Goal: Task Accomplishment & Management: Use online tool/utility

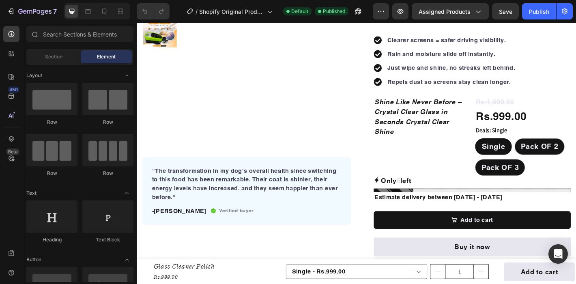
scroll to position [197, 0]
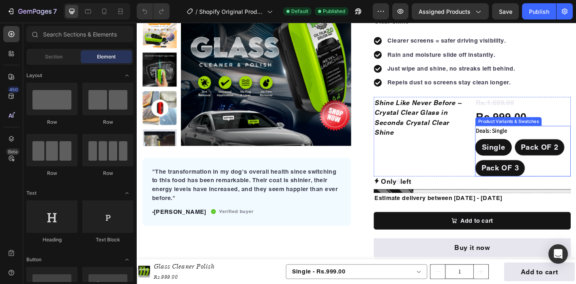
click at [529, 164] on span "Single" at bounding box center [532, 161] width 26 height 10
click at [512, 152] on input "Single Single Single" at bounding box center [511, 151] width 0 height 0
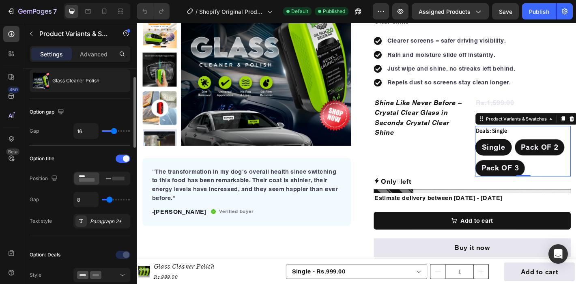
scroll to position [51, 0]
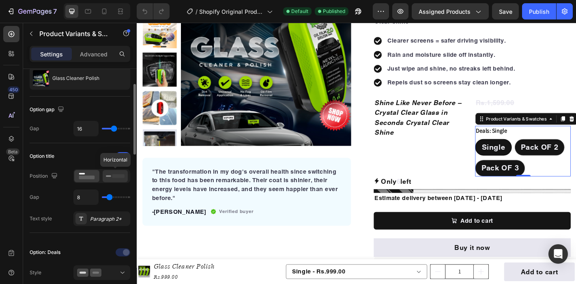
click at [119, 177] on rect at bounding box center [118, 176] width 12 height 4
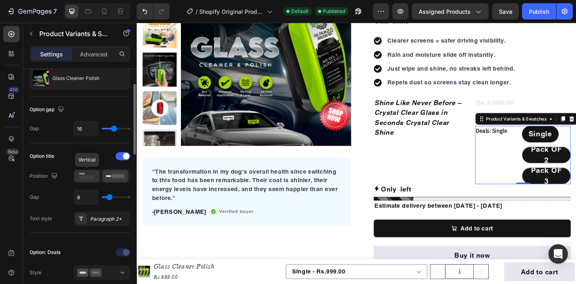
click at [87, 177] on rect at bounding box center [87, 178] width 16 height 4
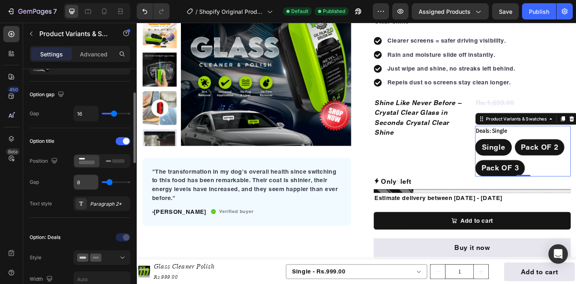
scroll to position [71, 0]
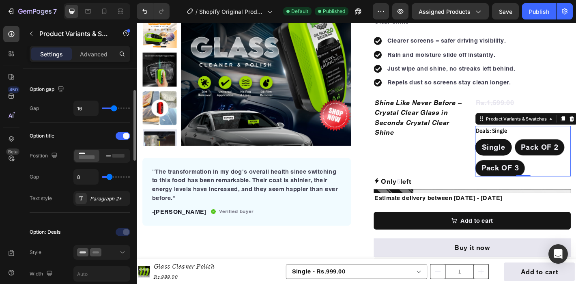
click at [105, 180] on div "8" at bounding box center [101, 176] width 57 height 15
drag, startPoint x: 86, startPoint y: 176, endPoint x: 68, endPoint y: 176, distance: 17.9
click at [68, 176] on div "Gap 8" at bounding box center [80, 176] width 101 height 15
type input "0"
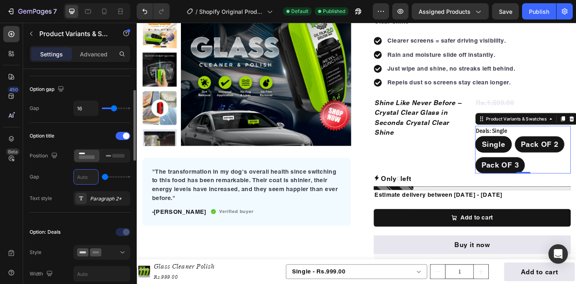
type input "6"
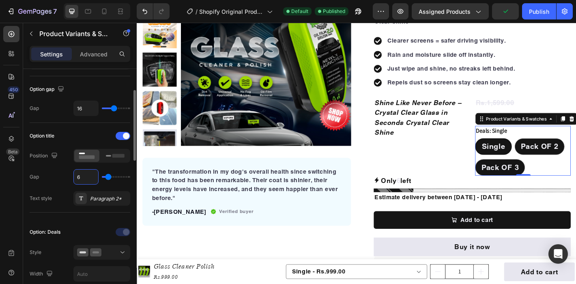
type input "0"
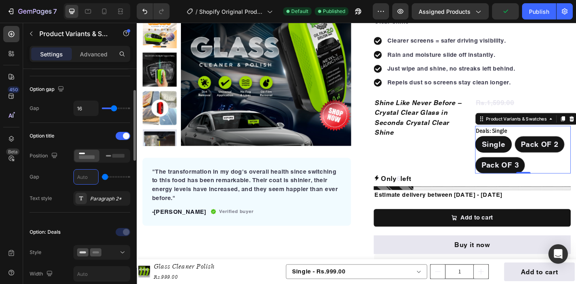
type input "1"
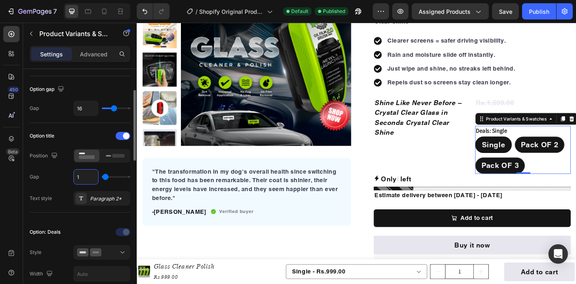
type input "0"
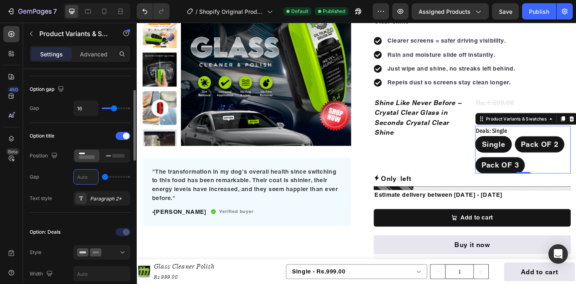
type input "8"
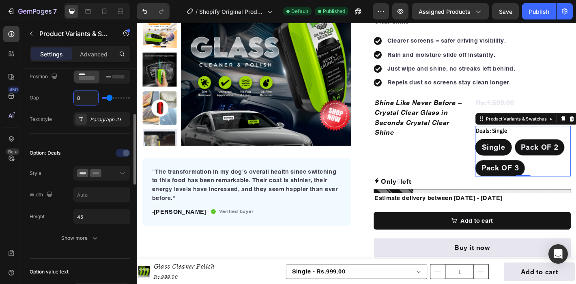
scroll to position [151, 0]
click at [111, 170] on div at bounding box center [101, 173] width 49 height 8
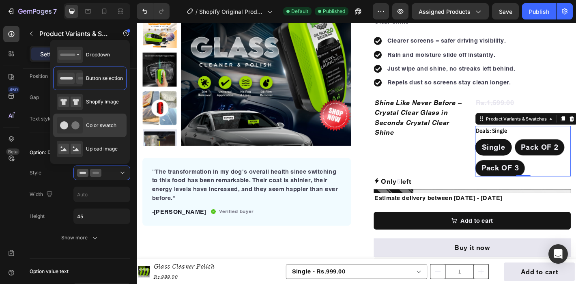
click at [91, 123] on span "Color swatch" at bounding box center [101, 125] width 30 height 7
type input "45"
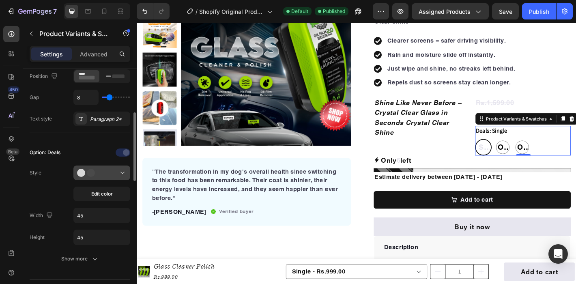
click at [100, 172] on icon at bounding box center [89, 173] width 24 height 8
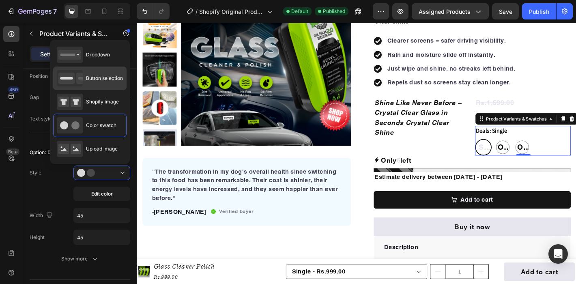
click at [98, 78] on span "Button selection" at bounding box center [104, 78] width 37 height 7
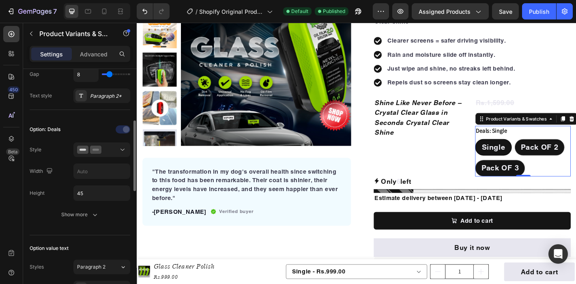
scroll to position [182, 0]
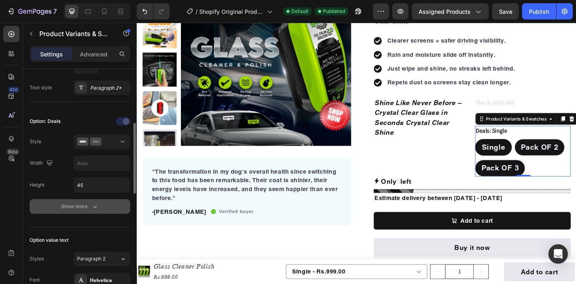
click at [75, 208] on div "Show more" at bounding box center [80, 206] width 38 height 8
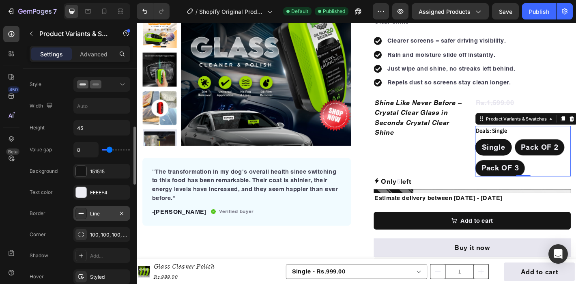
scroll to position [240, 0]
click at [80, 170] on div at bounding box center [81, 171] width 11 height 11
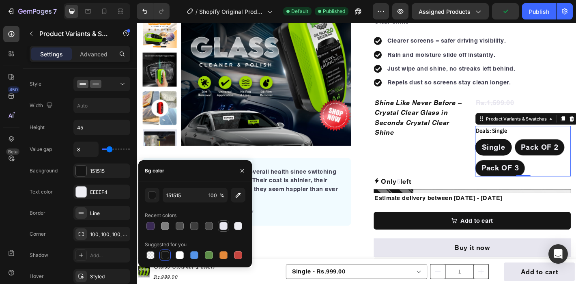
click at [221, 230] on div at bounding box center [224, 226] width 10 height 10
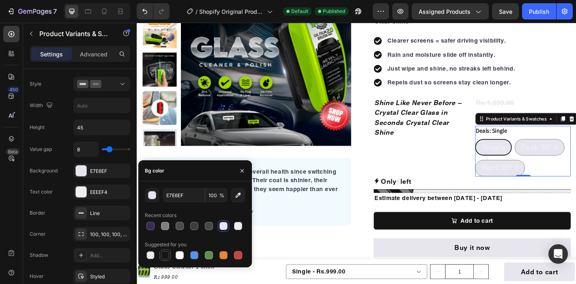
click at [168, 258] on div at bounding box center [165, 255] width 8 height 8
type input "151515"
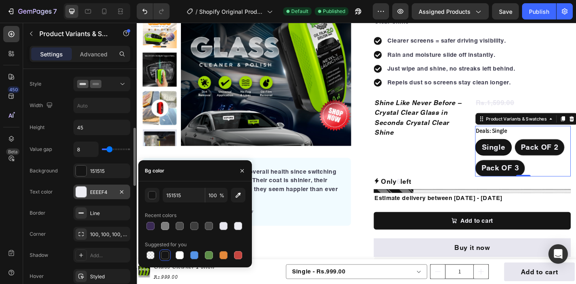
click at [79, 193] on div at bounding box center [81, 192] width 11 height 11
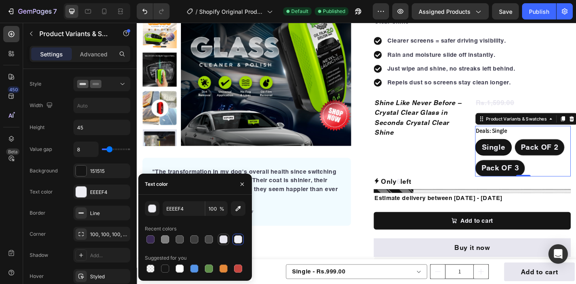
click at [226, 243] on div at bounding box center [224, 239] width 10 height 10
click at [179, 269] on div at bounding box center [180, 269] width 8 height 8
type input "FFFFFF"
click at [70, 201] on div "Value gap 8 Background 151515 Text color FFFFFF Border Line Corner 100, 100, 10…" at bounding box center [80, 234] width 101 height 184
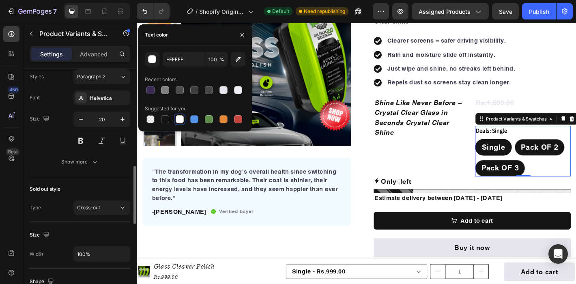
scroll to position [536, 0]
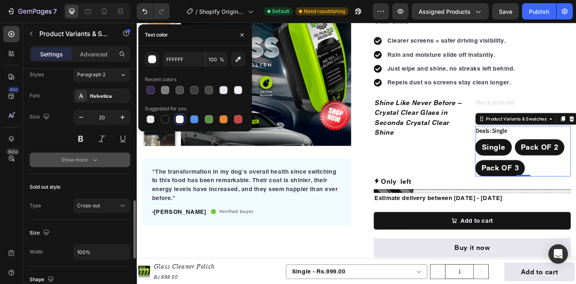
click at [77, 161] on div "Show more" at bounding box center [80, 160] width 38 height 8
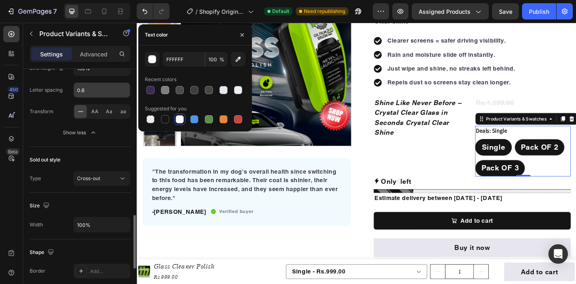
scroll to position [657, 0]
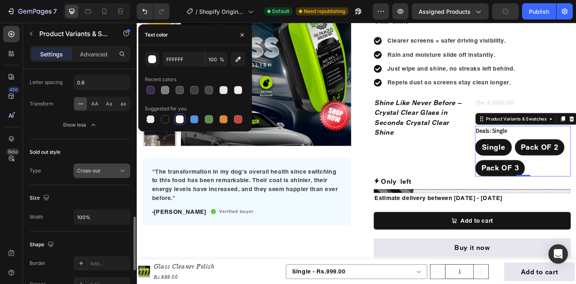
click at [105, 166] on button "Cross-out" at bounding box center [101, 170] width 57 height 15
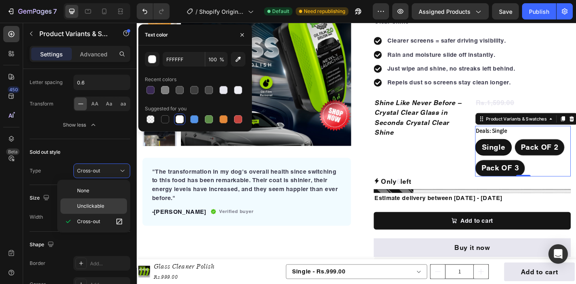
click at [88, 205] on span "Unclickable" at bounding box center [90, 205] width 27 height 7
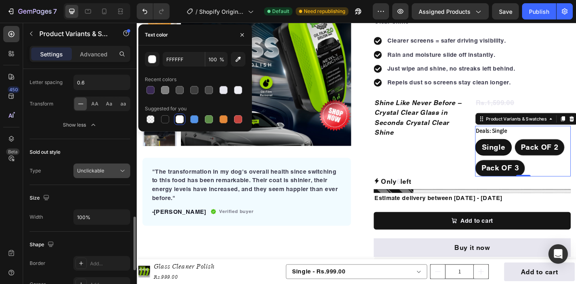
click at [104, 174] on div "Unclickable" at bounding box center [97, 170] width 41 height 7
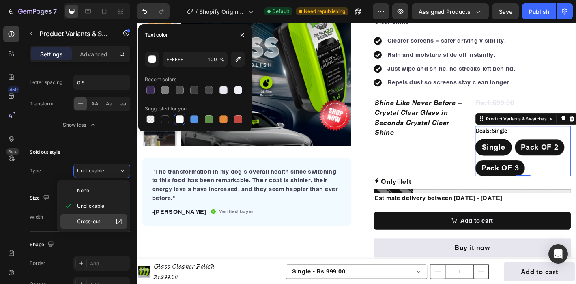
click at [88, 221] on span "Cross-out" at bounding box center [88, 221] width 23 height 7
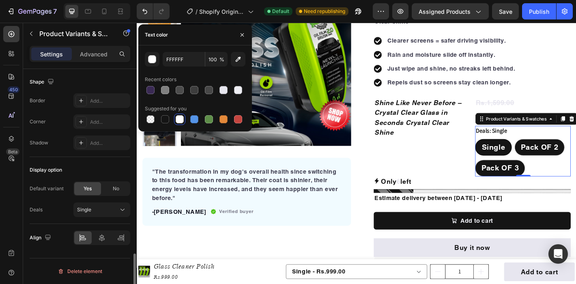
scroll to position [819, 0]
click at [106, 212] on div "Single" at bounding box center [97, 209] width 40 height 7
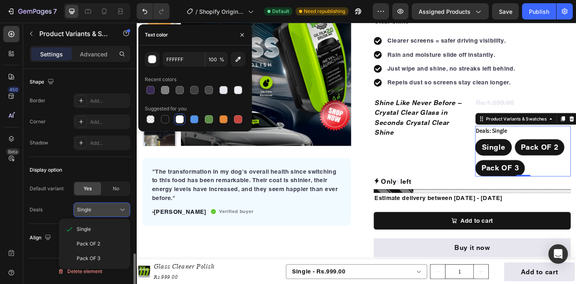
click at [106, 212] on div "Single" at bounding box center [97, 209] width 40 height 7
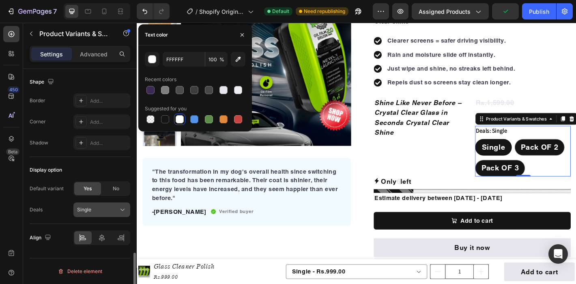
scroll to position [0, 0]
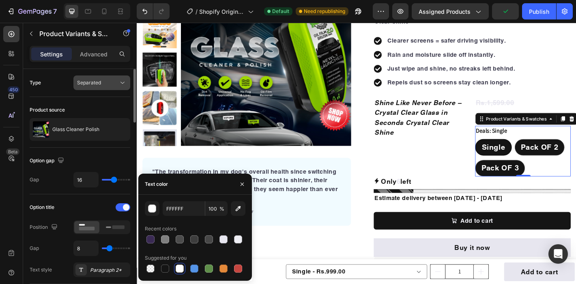
click at [97, 83] on span "Separated" at bounding box center [89, 83] width 24 height 6
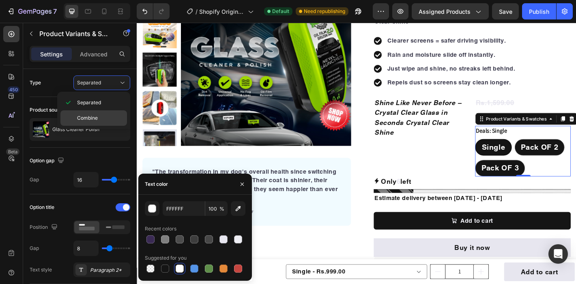
click at [90, 111] on div "Combine" at bounding box center [93, 117] width 67 height 15
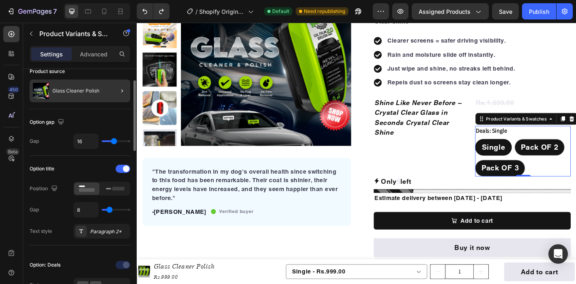
scroll to position [39, 0]
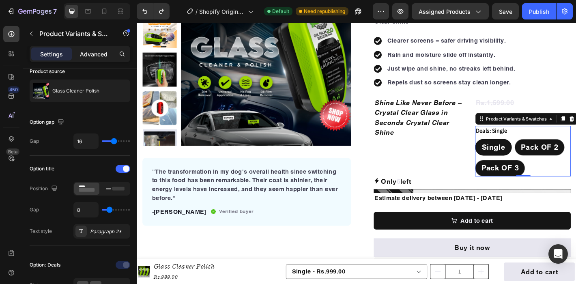
click at [98, 49] on div "Advanced" at bounding box center [93, 53] width 41 height 13
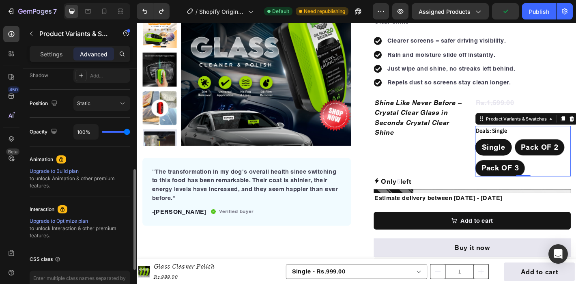
scroll to position [277, 0]
click at [114, 133] on div "100%" at bounding box center [101, 130] width 57 height 15
click at [113, 133] on div "100%" at bounding box center [101, 130] width 57 height 15
type input "17%"
type input "17"
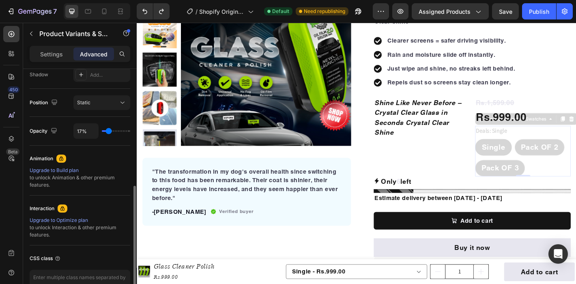
type input "0%"
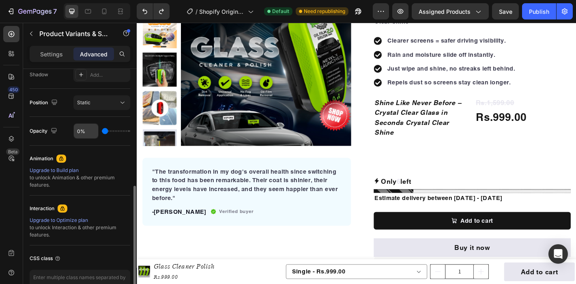
type input "0"
drag, startPoint x: 125, startPoint y: 132, endPoint x: 91, endPoint y: 132, distance: 34.1
click at [91, 132] on div "0%" at bounding box center [101, 130] width 57 height 15
type input "16%"
type input "16"
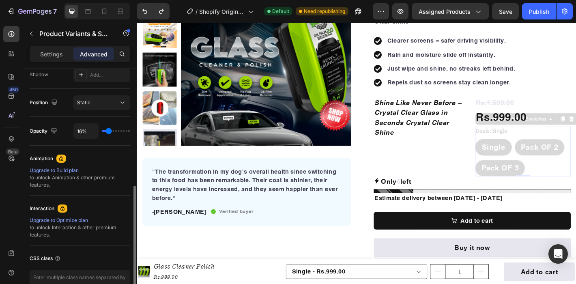
type input "18%"
type input "18"
type input "19%"
drag, startPoint x: 103, startPoint y: 131, endPoint x: 109, endPoint y: 131, distance: 5.7
type input "19"
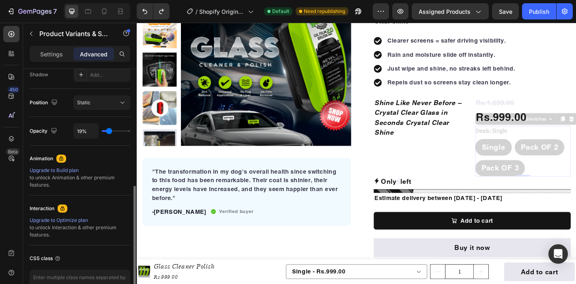
click at [109, 131] on input "range" at bounding box center [116, 131] width 28 height 2
type input "68%"
type input "68"
type input "88%"
type input "88"
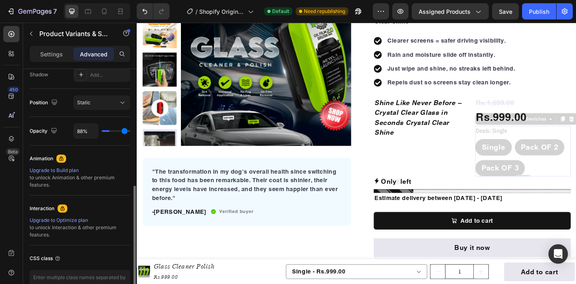
type input "100%"
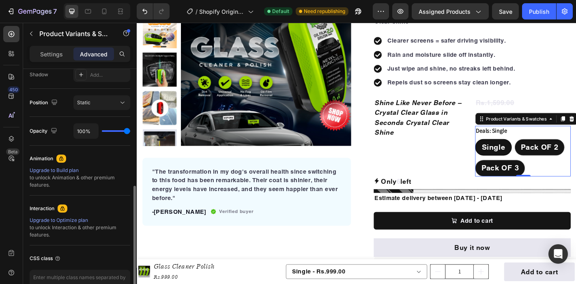
drag, startPoint x: 109, startPoint y: 131, endPoint x: 148, endPoint y: 131, distance: 39.4
type input "100"
click at [130, 131] on input "range" at bounding box center [116, 131] width 28 height 2
click at [551, 143] on div "Deals: Single Single Single Single Pack OF 2 Pack OF 2 Pack OF 2 Pack OF 3 Pack…" at bounding box center [565, 165] width 106 height 56
click at [54, 59] on div "Settings" at bounding box center [51, 53] width 41 height 13
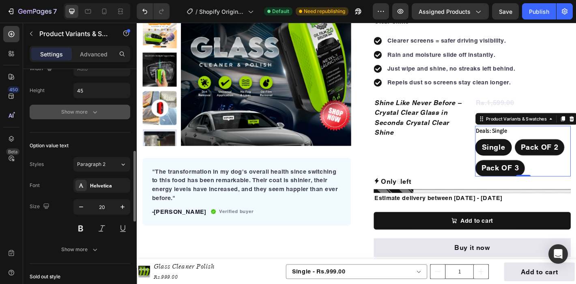
click at [77, 110] on div "Show more" at bounding box center [80, 112] width 38 height 8
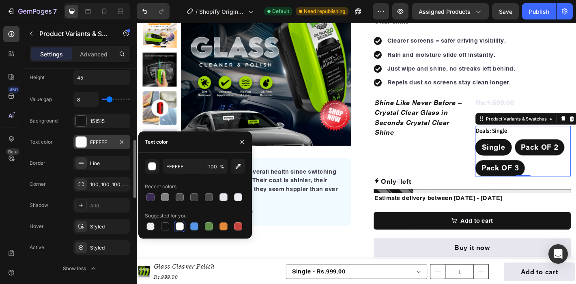
scroll to position [293, 0]
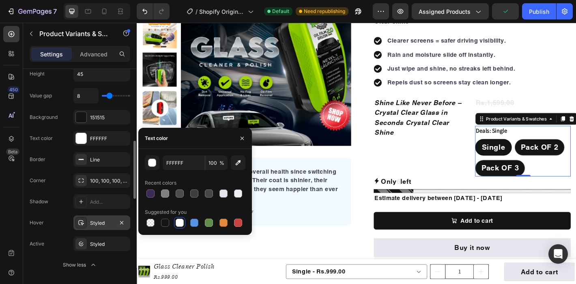
click at [95, 225] on div "Styled" at bounding box center [102, 222] width 24 height 7
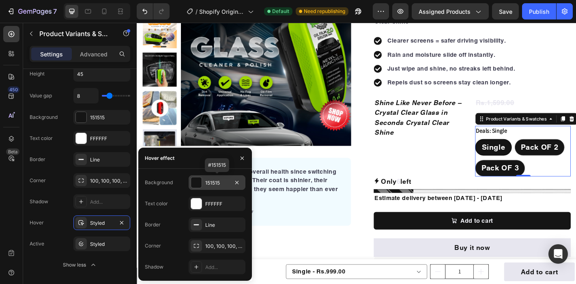
click at [194, 185] on div at bounding box center [196, 182] width 11 height 11
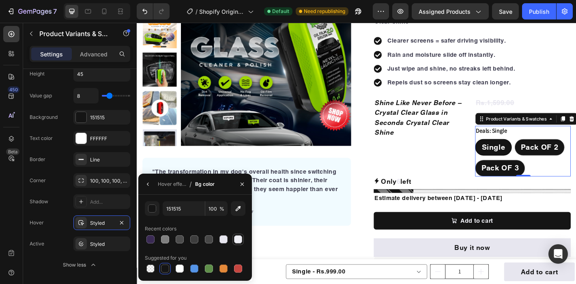
click at [234, 240] on div at bounding box center [238, 239] width 8 height 8
type input "EEEEF4"
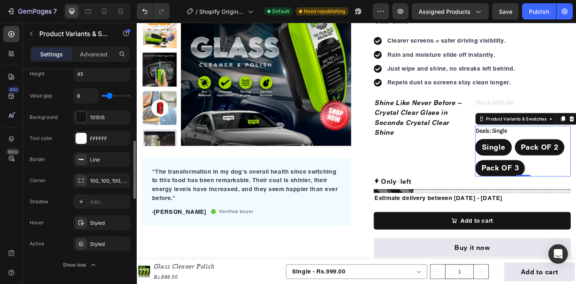
click at [63, 224] on div "Hover Styled" at bounding box center [80, 222] width 101 height 15
click at [96, 222] on div "Styled" at bounding box center [102, 222] width 24 height 7
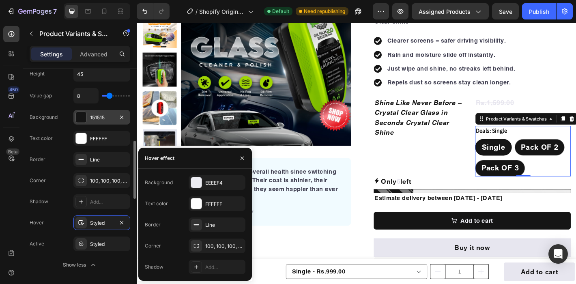
click at [81, 115] on div at bounding box center [81, 117] width 11 height 11
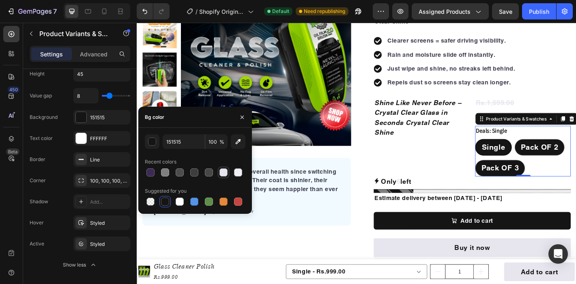
click at [225, 173] on div at bounding box center [223, 172] width 8 height 8
type input "E7E6EF"
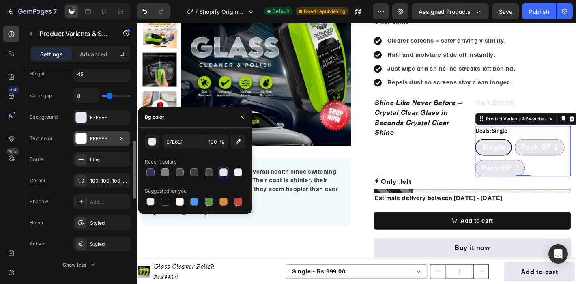
click at [82, 141] on div at bounding box center [81, 138] width 11 height 11
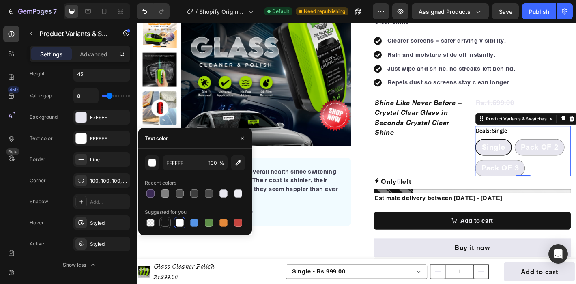
click at [163, 219] on div at bounding box center [165, 223] width 8 height 8
type input "151515"
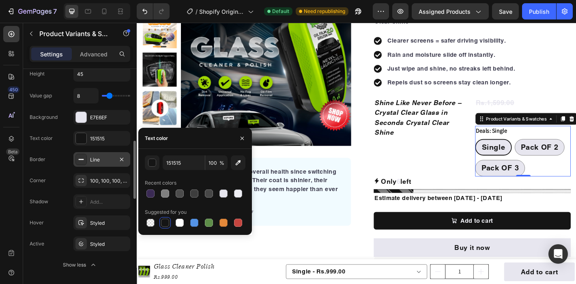
click at [98, 157] on div "Line" at bounding box center [102, 159] width 24 height 7
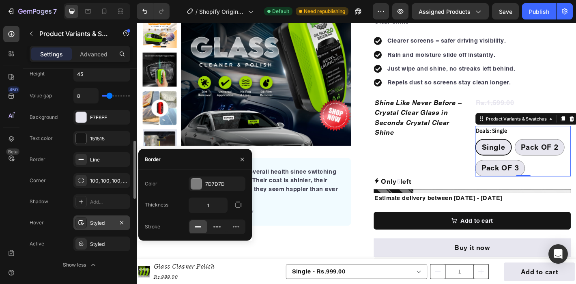
click at [95, 226] on div "Styled" at bounding box center [102, 222] width 24 height 7
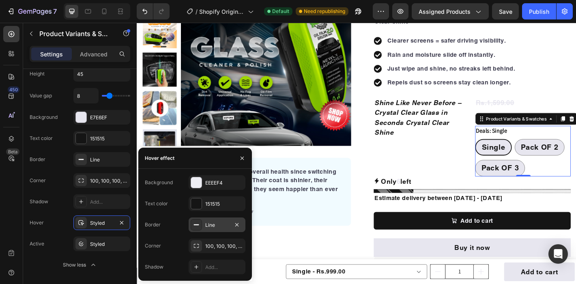
click at [211, 224] on div "Line" at bounding box center [217, 225] width 24 height 7
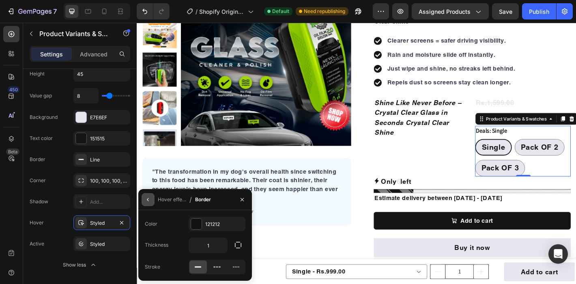
click at [147, 199] on icon "button" at bounding box center [148, 199] width 2 height 3
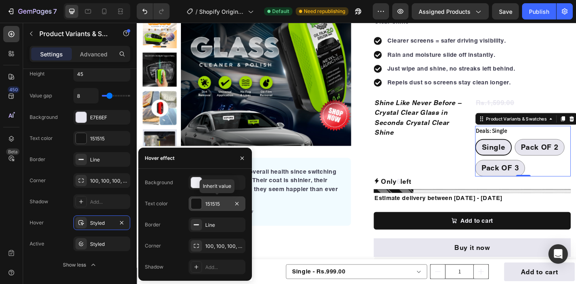
click at [201, 209] on div "151515" at bounding box center [217, 203] width 57 height 15
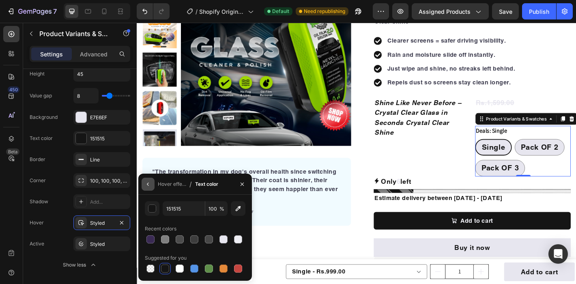
click at [148, 183] on icon "button" at bounding box center [148, 184] width 2 height 3
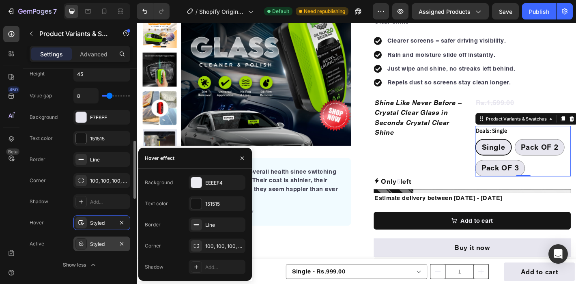
click at [91, 244] on div "Styled" at bounding box center [102, 244] width 24 height 7
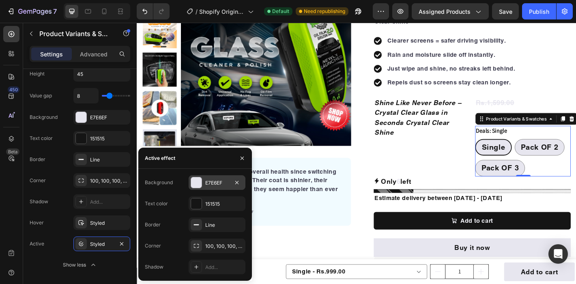
click at [197, 178] on div at bounding box center [196, 182] width 11 height 11
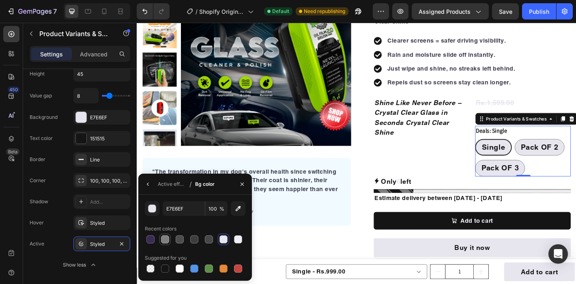
click at [164, 241] on div at bounding box center [165, 239] width 8 height 8
click at [165, 271] on div at bounding box center [165, 269] width 8 height 8
click at [225, 236] on div at bounding box center [223, 239] width 8 height 8
click at [169, 241] on div at bounding box center [165, 239] width 8 height 8
click at [180, 237] on div at bounding box center [180, 239] width 8 height 8
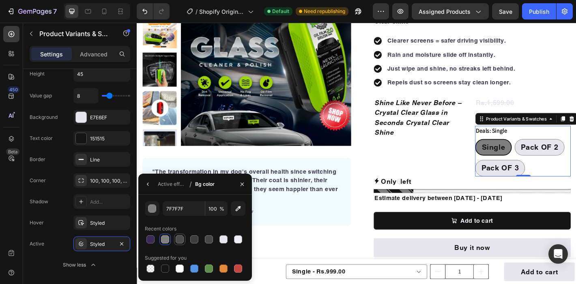
type input "4C4C4C"
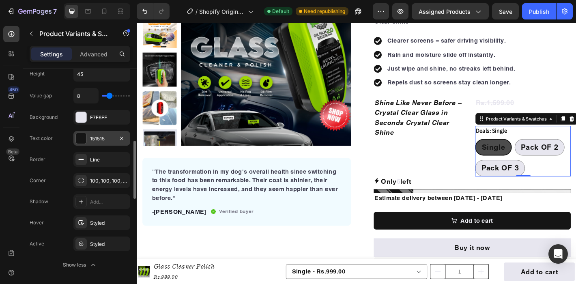
click at [83, 140] on div at bounding box center [81, 138] width 11 height 11
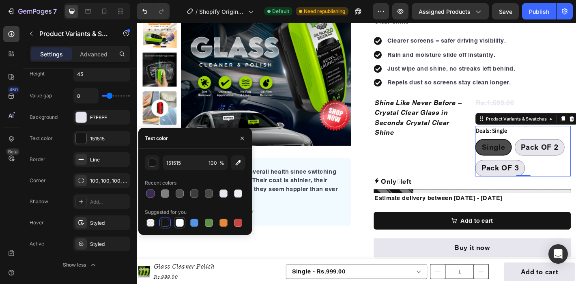
click at [179, 224] on div at bounding box center [180, 223] width 8 height 8
type input "FFFFFF"
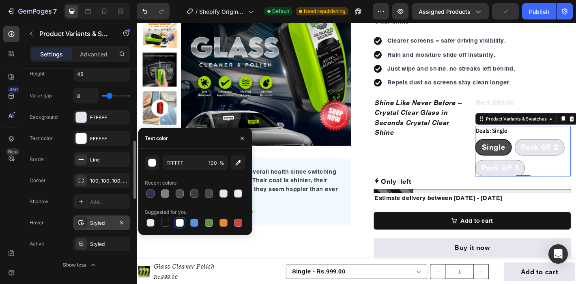
click at [103, 221] on div "Styled" at bounding box center [102, 222] width 24 height 7
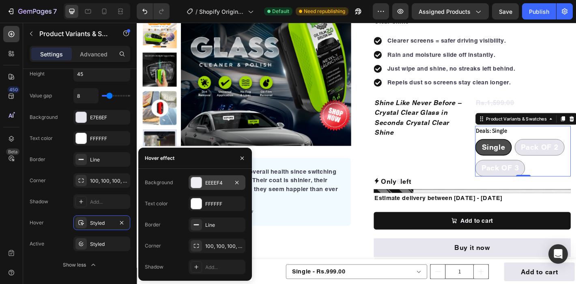
click at [195, 181] on div at bounding box center [196, 182] width 11 height 11
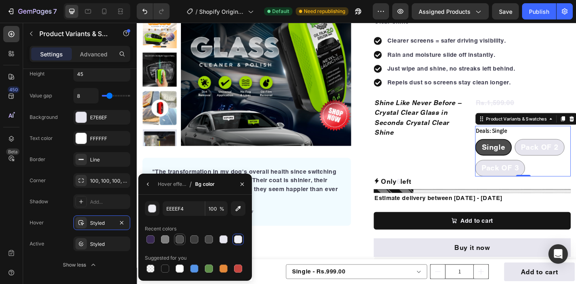
click at [180, 238] on div at bounding box center [180, 239] width 8 height 8
click at [179, 238] on div at bounding box center [180, 239] width 8 height 8
click at [165, 239] on div at bounding box center [165, 239] width 8 height 8
click at [181, 237] on div at bounding box center [180, 239] width 8 height 8
click at [191, 238] on div at bounding box center [194, 239] width 8 height 8
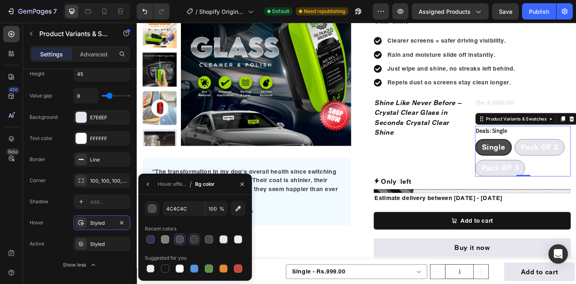
type input "3D3D3D"
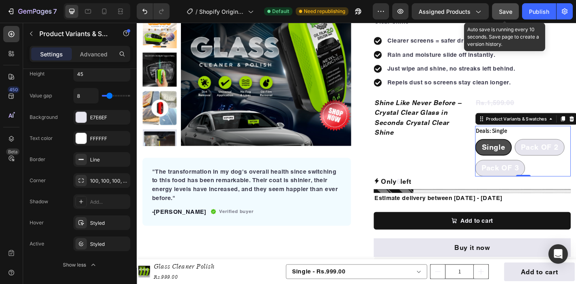
click at [507, 13] on span "Save" at bounding box center [505, 11] width 13 height 7
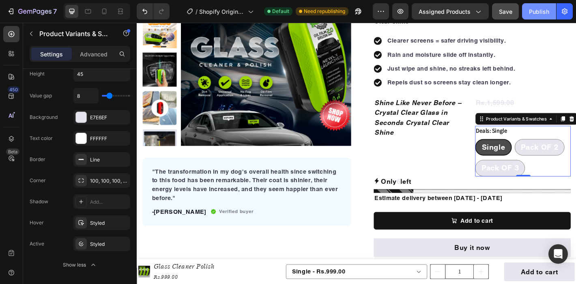
click at [544, 8] on div "Publish" at bounding box center [539, 11] width 20 height 9
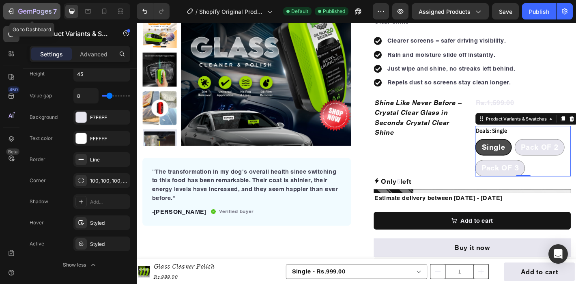
click at [9, 11] on icon "button" at bounding box center [11, 11] width 4 height 2
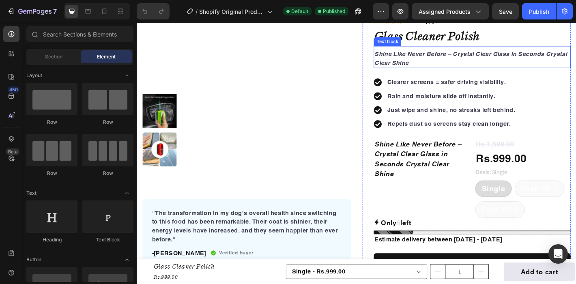
scroll to position [152, 0]
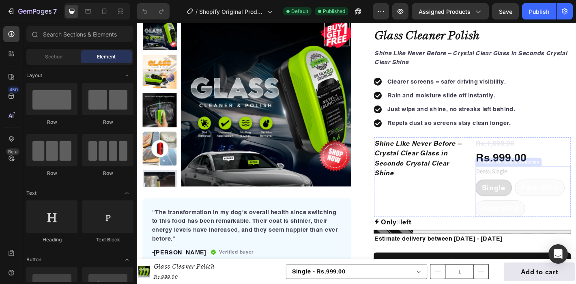
click at [537, 204] on span "Single" at bounding box center [532, 206] width 26 height 10
click at [512, 197] on input "Single Single Single" at bounding box center [511, 196] width 0 height 0
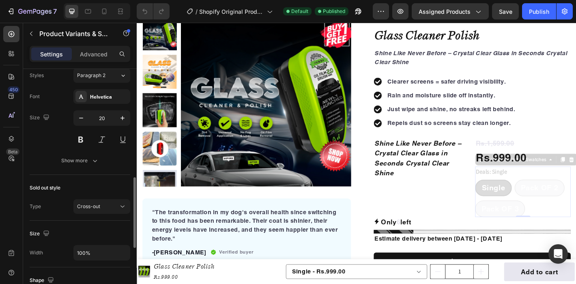
scroll to position [372, 0]
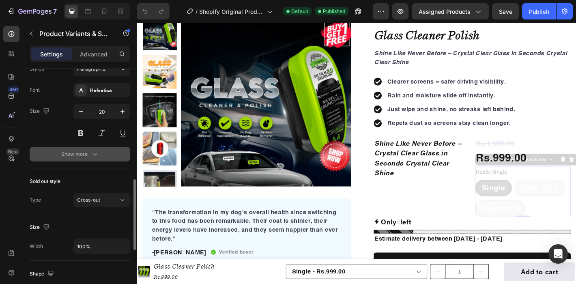
click at [85, 153] on div "Show more" at bounding box center [80, 154] width 38 height 8
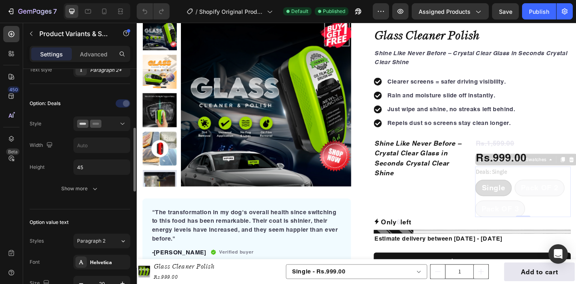
scroll to position [204, 0]
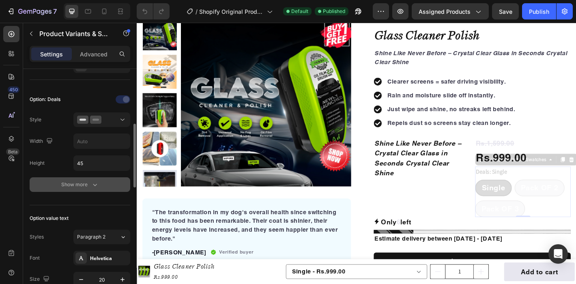
click at [79, 181] on div "Show more" at bounding box center [80, 185] width 38 height 8
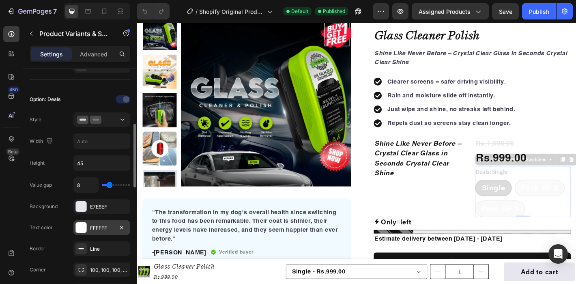
click at [81, 228] on div at bounding box center [81, 227] width 11 height 11
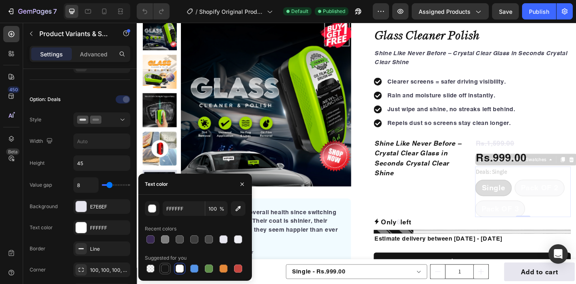
click at [164, 266] on div at bounding box center [165, 269] width 8 height 8
click at [533, 207] on span "Single" at bounding box center [532, 206] width 26 height 10
click at [512, 197] on input "Single Single Single" at bounding box center [511, 196] width 0 height 0
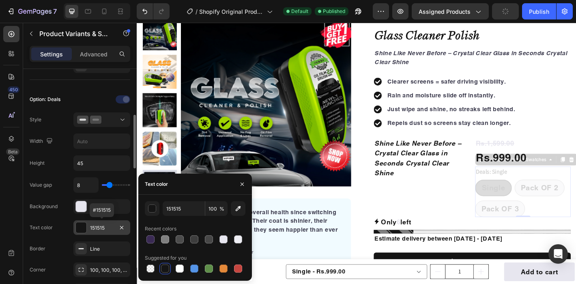
click at [83, 232] on div at bounding box center [81, 227] width 11 height 11
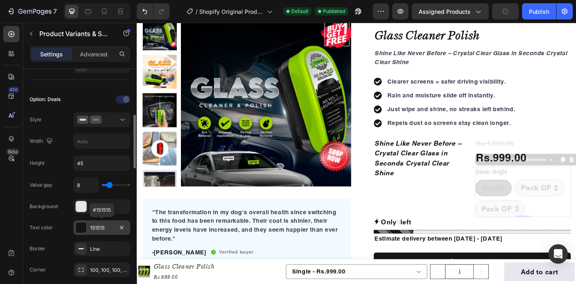
click at [83, 232] on div at bounding box center [81, 227] width 11 height 11
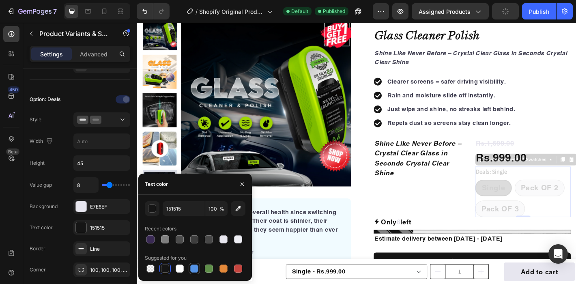
click at [198, 267] on div at bounding box center [194, 269] width 8 height 8
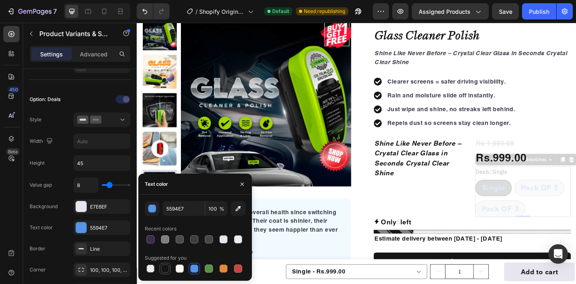
click at [164, 267] on div at bounding box center [165, 269] width 8 height 8
type input "151515"
click at [62, 235] on div "Value gap 8 Background E7E6EF Text color 151515 Border Line Corner 100, 100, 10…" at bounding box center [80, 269] width 101 height 184
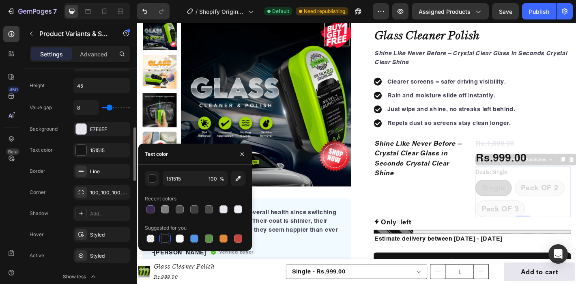
scroll to position [293, 0]
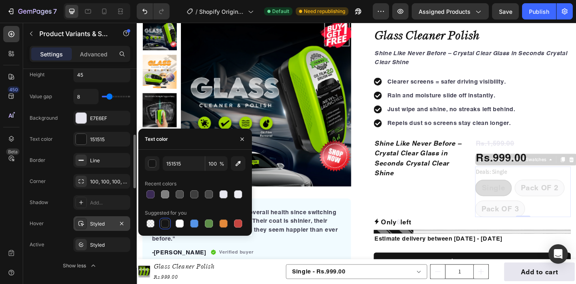
click at [91, 222] on div "Styled" at bounding box center [102, 223] width 24 height 7
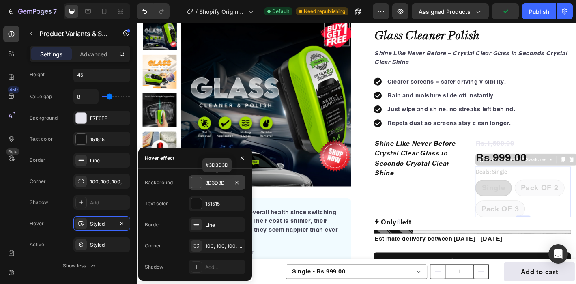
click at [196, 185] on div at bounding box center [196, 182] width 11 height 11
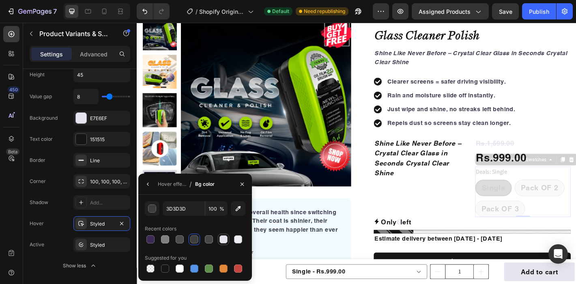
click at [222, 241] on div at bounding box center [223, 239] width 8 height 8
type input "E7E6EF"
click at [147, 184] on icon "button" at bounding box center [148, 184] width 2 height 3
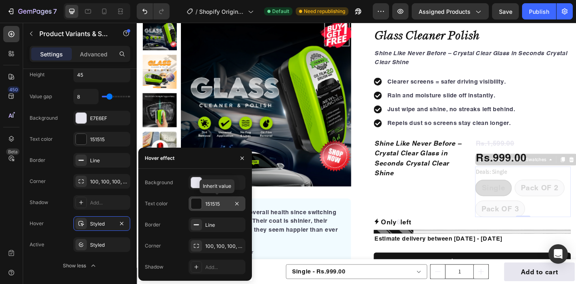
click at [194, 202] on div at bounding box center [196, 203] width 11 height 11
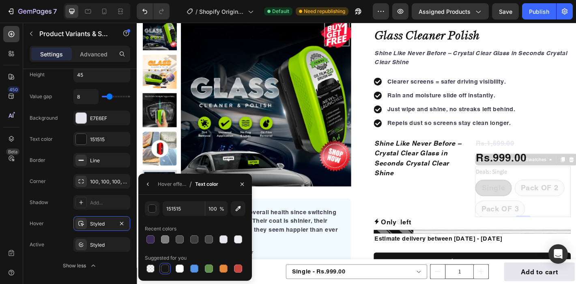
click at [163, 271] on div at bounding box center [165, 269] width 8 height 8
click at [483, 211] on div "Shine Like Never Before – Crystal Clear Glass in Seconds Crystal Clear Shine Te…" at bounding box center [452, 194] width 106 height 88
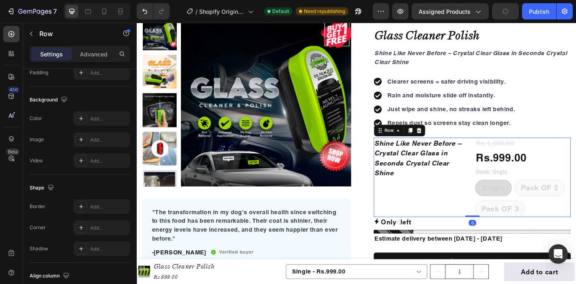
scroll to position [0, 0]
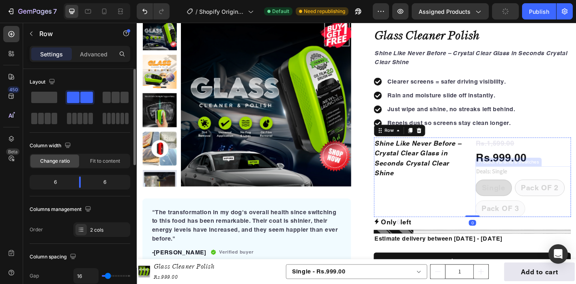
click at [576, 205] on span "Pack OF 2" at bounding box center [582, 206] width 41 height 10
click at [555, 197] on input "Pack OF 2 Pack OF 2 Pack OF 2" at bounding box center [555, 196] width 0 height 0
radio input "true"
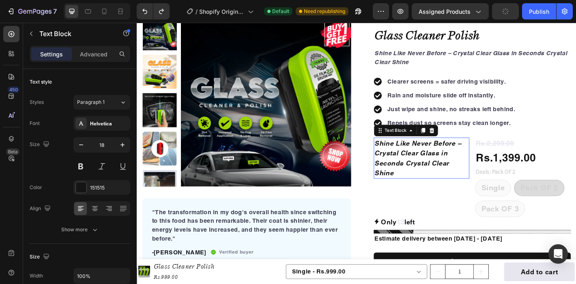
click at [464, 179] on strong "Shine Like Never Before – Crystal Clear Glass in Seconds Crystal Clear Shine" at bounding box center [448, 172] width 96 height 41
click at [464, 146] on div at bounding box center [463, 143] width 10 height 10
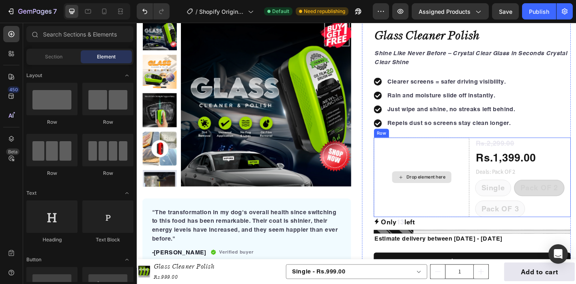
click at [465, 167] on div "Drop element here" at bounding box center [452, 194] width 106 height 88
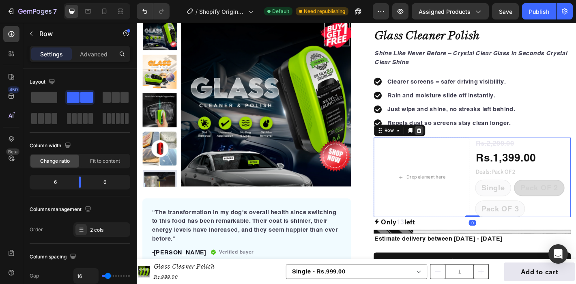
click at [450, 144] on icon at bounding box center [449, 143] width 5 height 6
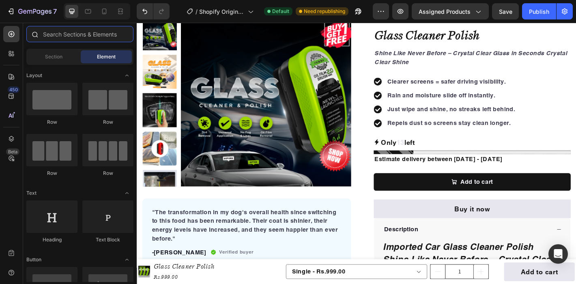
click at [90, 37] on input "text" at bounding box center [79, 34] width 107 height 16
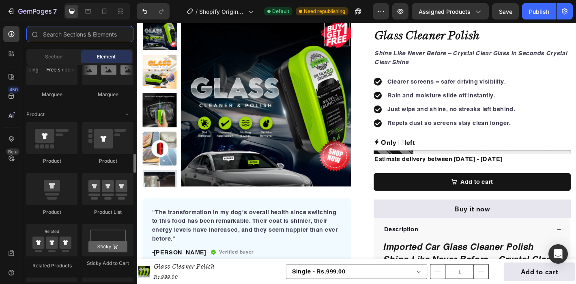
scroll to position [998, 0]
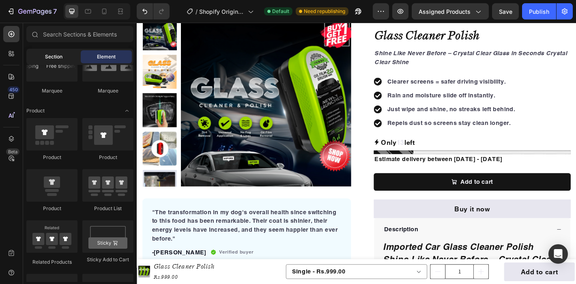
click at [64, 54] on div "Section" at bounding box center [53, 56] width 51 height 13
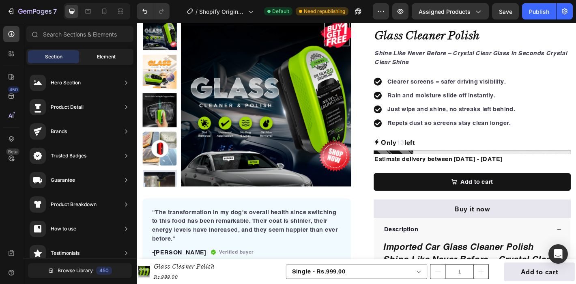
click at [98, 54] on span "Element" at bounding box center [106, 56] width 19 height 7
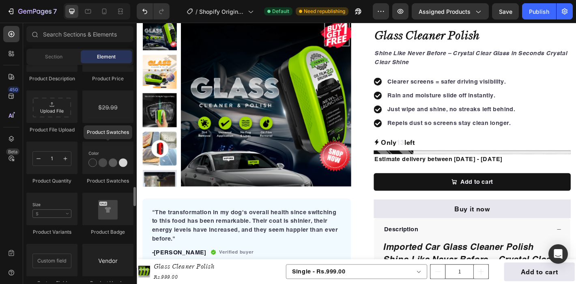
scroll to position [1387, 0]
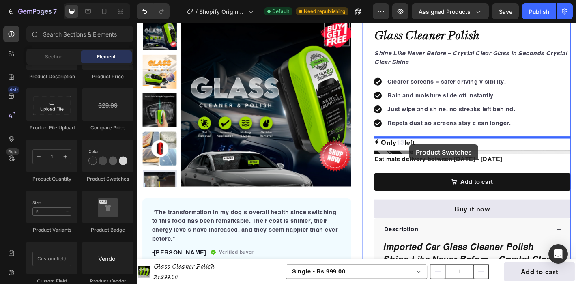
drag, startPoint x: 239, startPoint y: 174, endPoint x: 439, endPoint y: 157, distance: 200.7
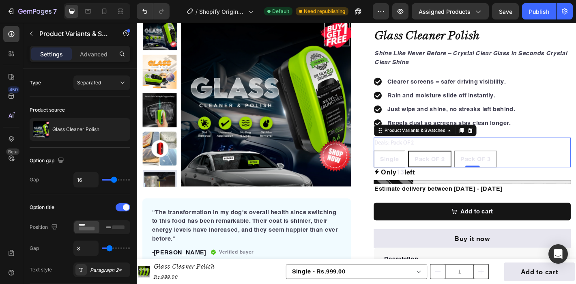
click at [423, 170] on span "Single" at bounding box center [416, 174] width 21 height 8
click at [399, 165] on input "Single Single Single" at bounding box center [399, 164] width 0 height 0
radio input "true"
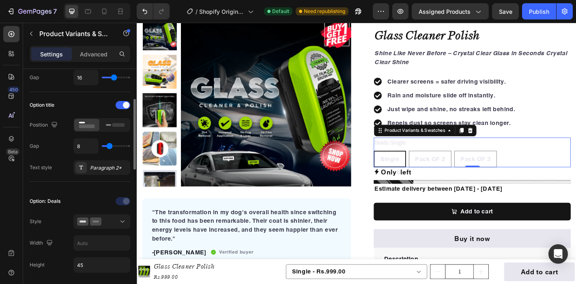
scroll to position [102, 0]
click at [109, 125] on rect at bounding box center [108, 125] width 5 height 2
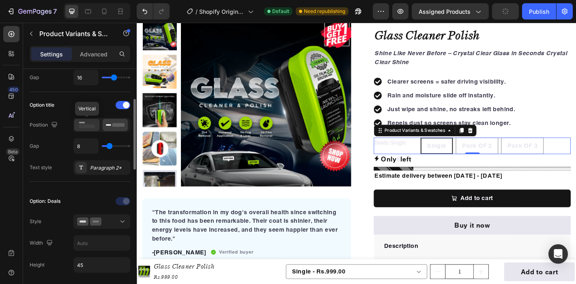
click at [91, 123] on icon at bounding box center [86, 124] width 19 height 9
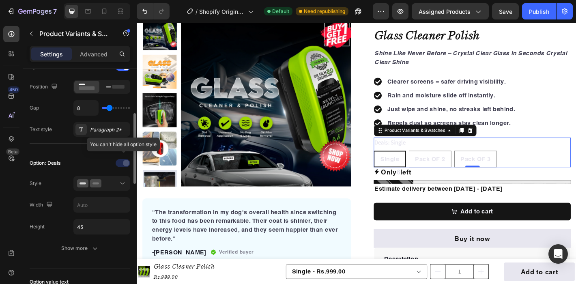
scroll to position [142, 0]
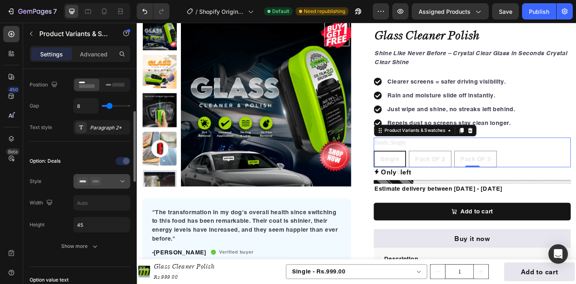
click at [115, 183] on div at bounding box center [101, 181] width 49 height 8
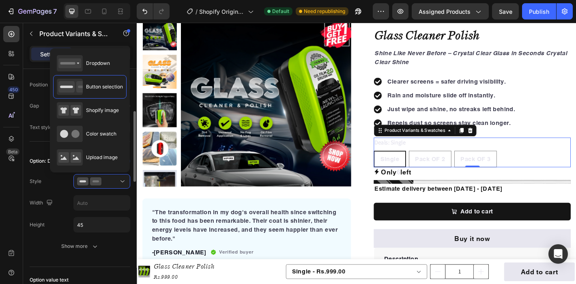
click at [70, 183] on div "Style" at bounding box center [80, 181] width 101 height 15
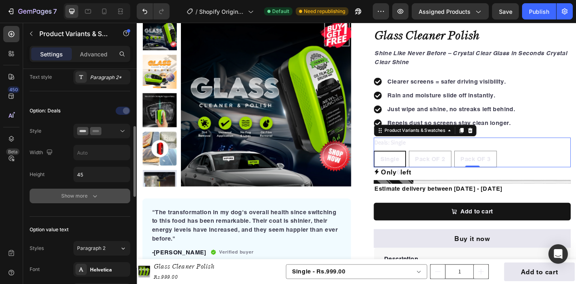
click at [75, 196] on div "Show more" at bounding box center [80, 196] width 38 height 8
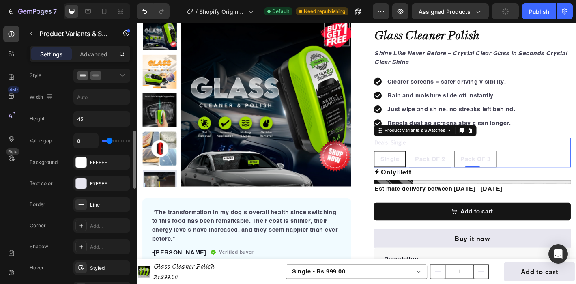
scroll to position [251, 0]
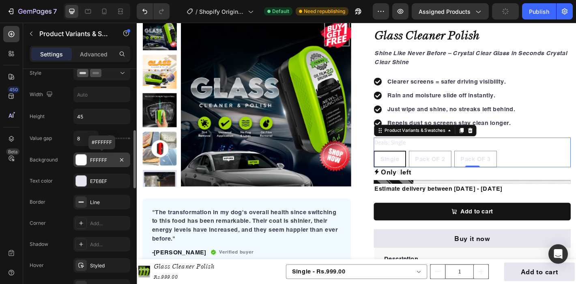
click at [82, 159] on div at bounding box center [81, 160] width 11 height 11
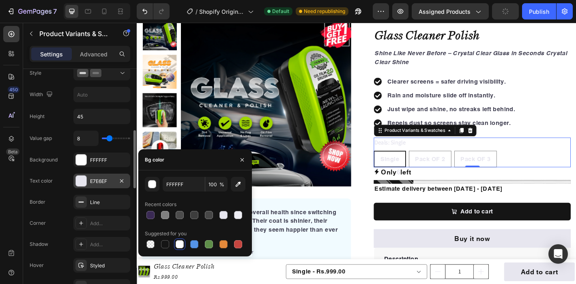
click at [83, 183] on div at bounding box center [81, 181] width 11 height 11
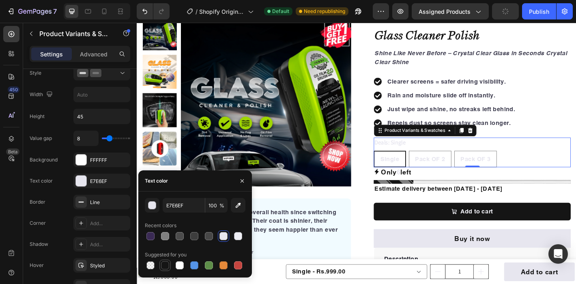
click at [168, 267] on div at bounding box center [165, 265] width 8 height 8
type input "151515"
click at [67, 164] on div "Background FFFFFF" at bounding box center [80, 160] width 101 height 15
click at [71, 167] on div "Value gap 8 Background FFFFFF Text color 151515 Border Line Corner Add... Shado…" at bounding box center [80, 223] width 101 height 184
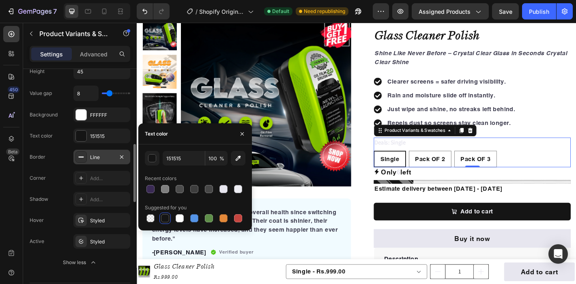
scroll to position [298, 0]
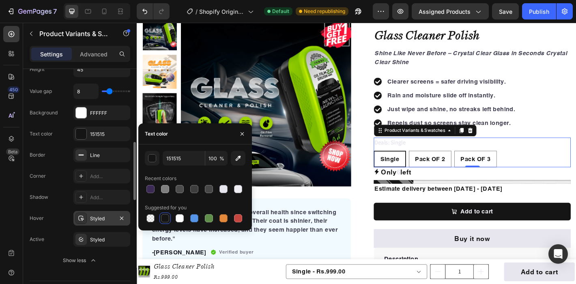
click at [87, 224] on div "Styled" at bounding box center [101, 218] width 57 height 15
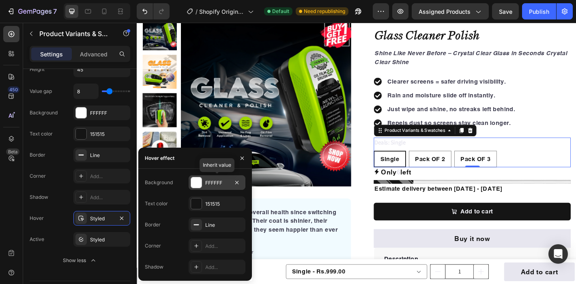
click at [198, 183] on div at bounding box center [196, 182] width 11 height 11
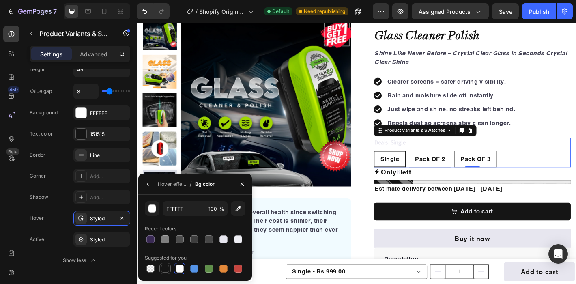
click at [166, 268] on div at bounding box center [165, 269] width 8 height 8
type input "151515"
click at [146, 182] on icon "button" at bounding box center [148, 184] width 6 height 6
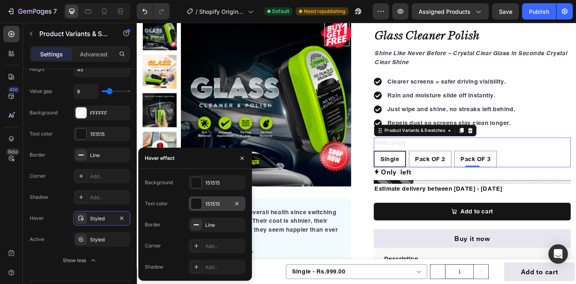
click at [197, 202] on div at bounding box center [196, 203] width 11 height 11
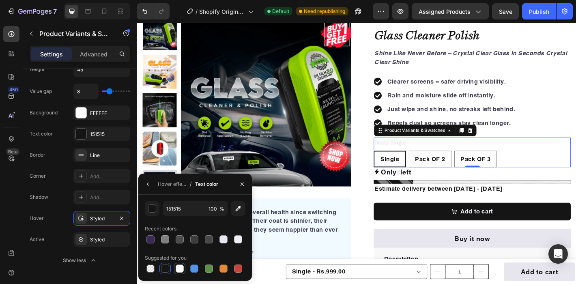
click at [182, 267] on div at bounding box center [180, 269] width 8 height 8
type input "FFFFFF"
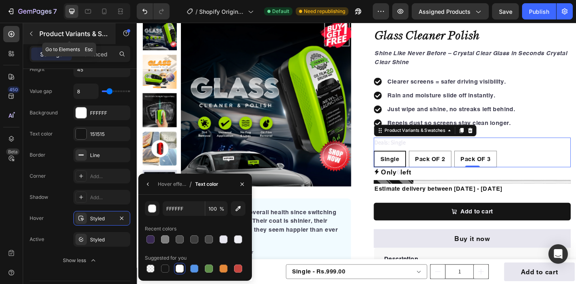
click at [32, 36] on icon "button" at bounding box center [31, 33] width 6 height 6
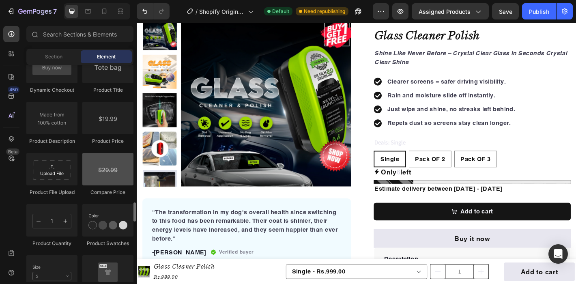
scroll to position [1322, 0]
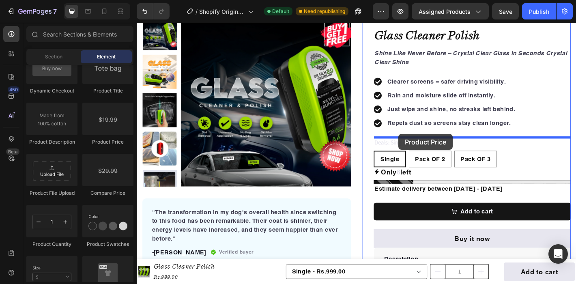
drag, startPoint x: 246, startPoint y: 146, endPoint x: 427, endPoint y: 146, distance: 180.5
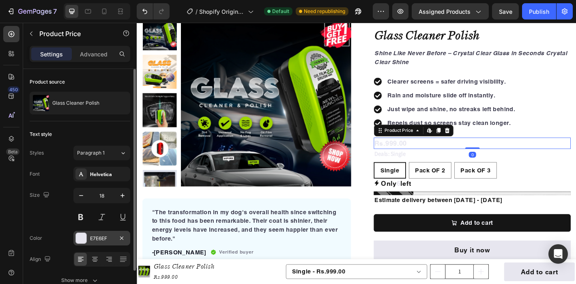
click at [83, 240] on div at bounding box center [81, 238] width 11 height 11
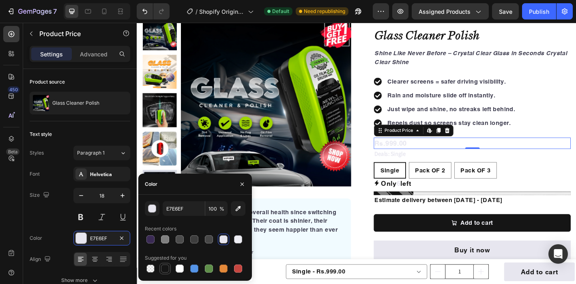
click at [166, 267] on div at bounding box center [165, 269] width 8 height 8
type input "151515"
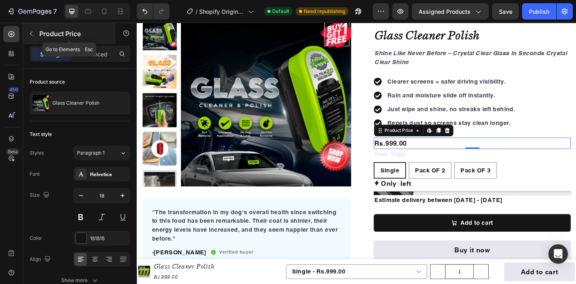
click at [30, 37] on button "button" at bounding box center [31, 33] width 13 height 13
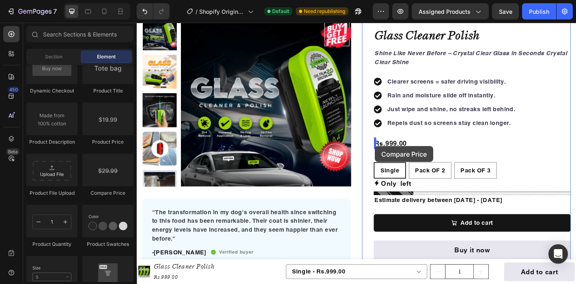
drag, startPoint x: 241, startPoint y: 191, endPoint x: 400, endPoint y: 159, distance: 162.9
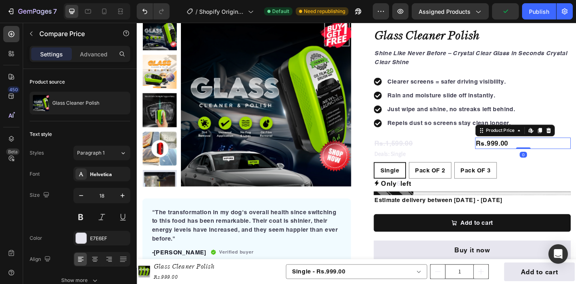
scroll to position [43, 0]
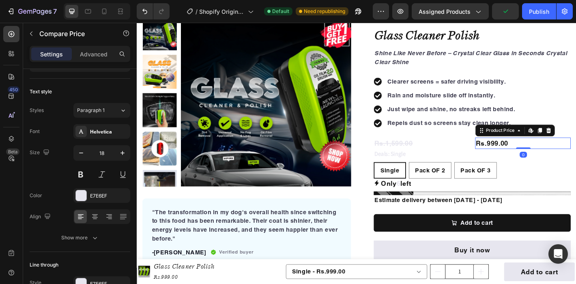
click at [520, 155] on div "Rs.999.00" at bounding box center [565, 156] width 106 height 13
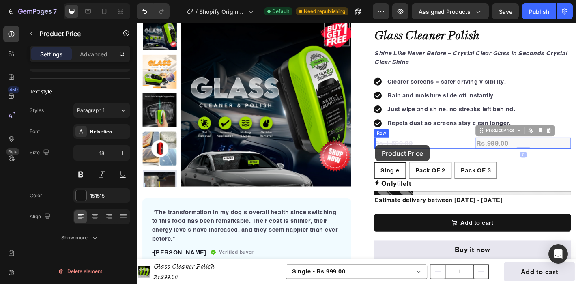
drag, startPoint x: 519, startPoint y: 144, endPoint x: 401, endPoint y: 159, distance: 119.0
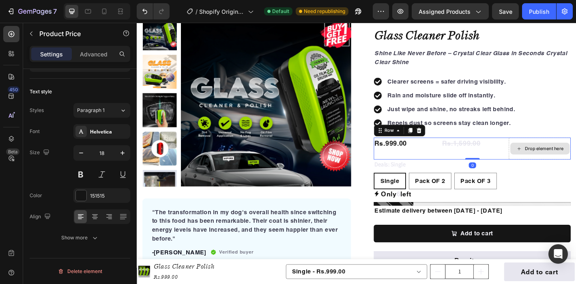
click at [576, 169] on div "Drop element here" at bounding box center [583, 162] width 69 height 24
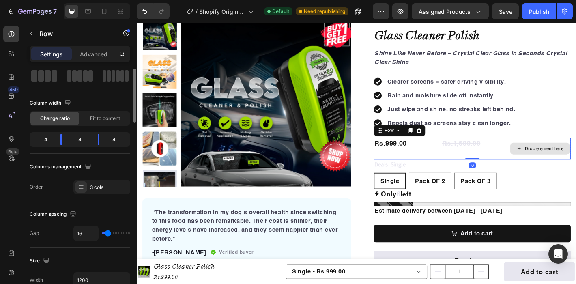
scroll to position [0, 0]
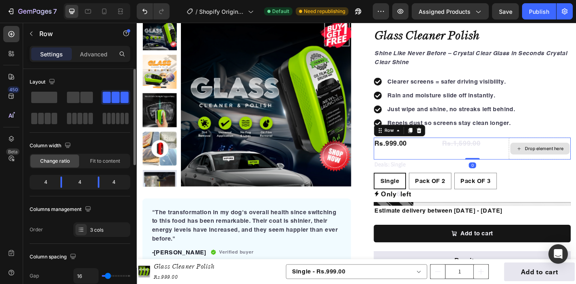
click at [576, 169] on div "Drop element here" at bounding box center [583, 162] width 69 height 24
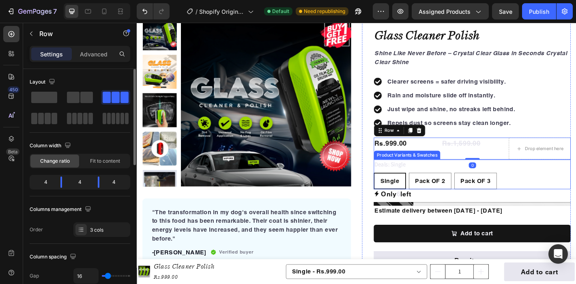
click at [576, 187] on div "Deals: Single Single Single Single Pack OF 2 Pack OF 2 Pack OF 2 Pack OF 3 Pack…" at bounding box center [508, 190] width 218 height 33
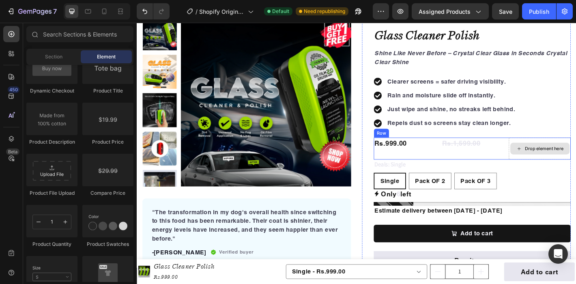
click at [576, 156] on div "Drop element here" at bounding box center [584, 162] width 66 height 13
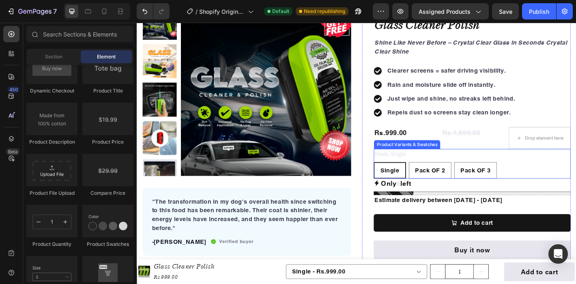
scroll to position [165, 0]
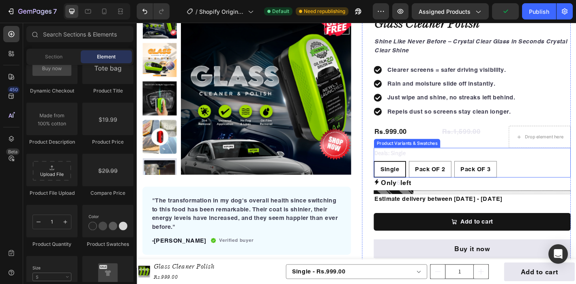
click at [442, 167] on div "Deals: Single Single Single Single Pack OF 2 Pack OF 2 Pack OF 2 Pack OF 3 Pack…" at bounding box center [508, 177] width 218 height 33
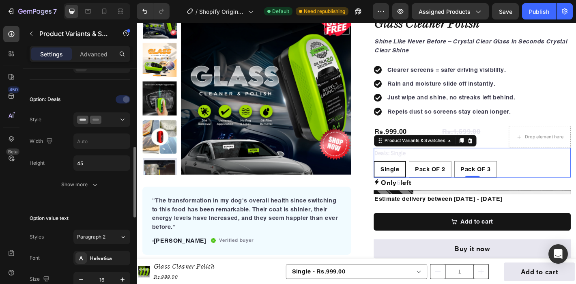
scroll to position [222, 0]
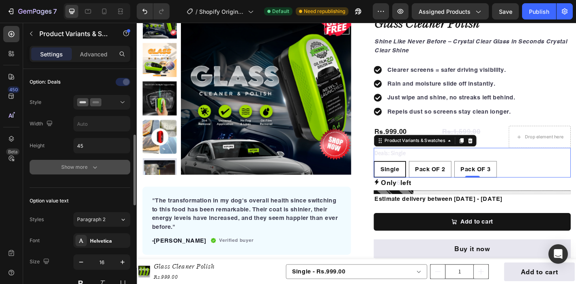
click at [83, 169] on div "Show more" at bounding box center [80, 167] width 38 height 8
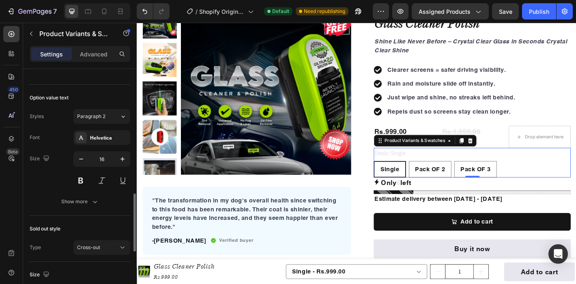
scroll to position [498, 0]
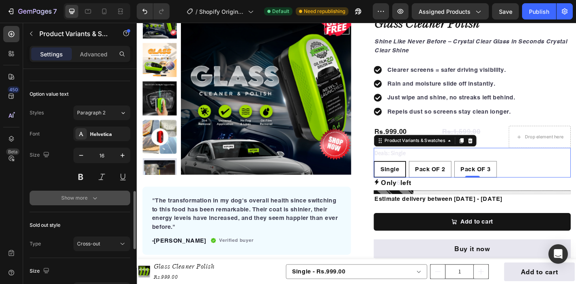
click at [82, 201] on div "Show more" at bounding box center [80, 198] width 38 height 8
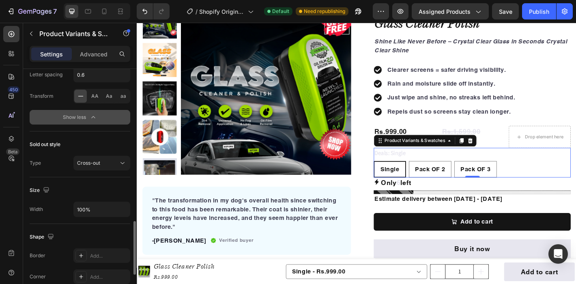
scroll to position [667, 0]
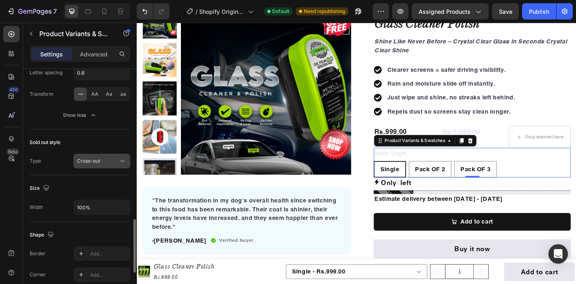
click at [114, 160] on div "Cross-out" at bounding box center [97, 160] width 41 height 7
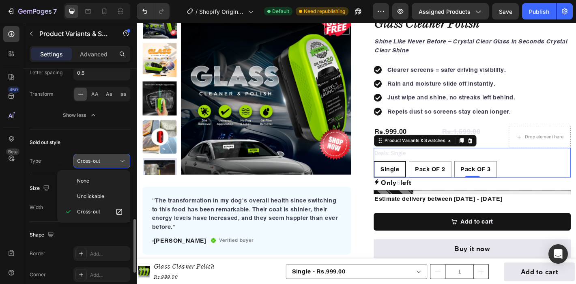
click at [114, 160] on div "Cross-out" at bounding box center [97, 160] width 41 height 7
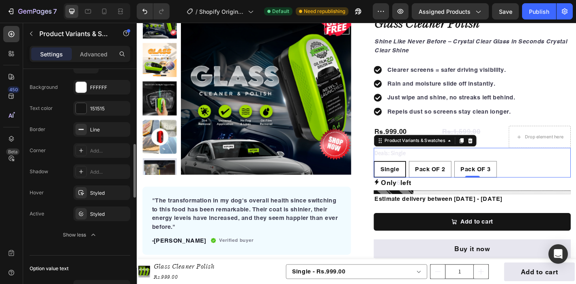
scroll to position [326, 0]
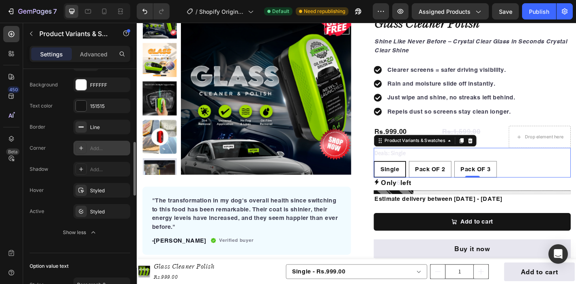
click at [92, 147] on div "Add..." at bounding box center [109, 148] width 38 height 7
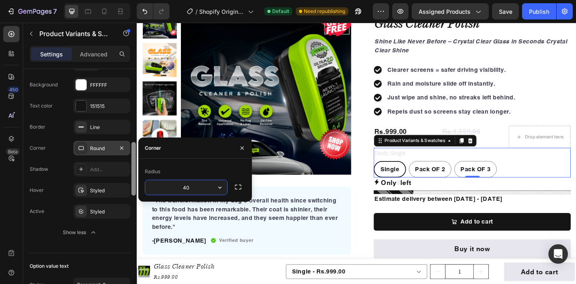
type input "40"
click at [133, 139] on div at bounding box center [134, 188] width 6 height 238
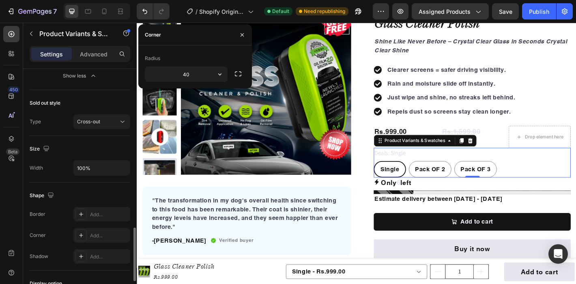
scroll to position [706, 0]
click at [108, 125] on div "Cross-out" at bounding box center [101, 122] width 49 height 8
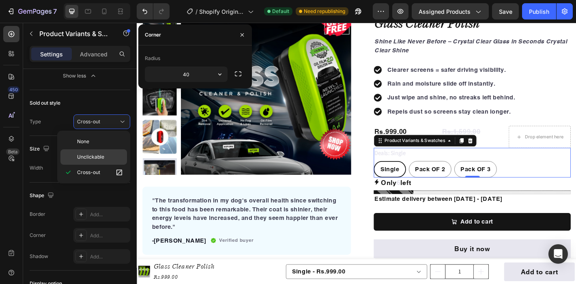
click at [104, 161] on div "Unclickable" at bounding box center [93, 156] width 67 height 15
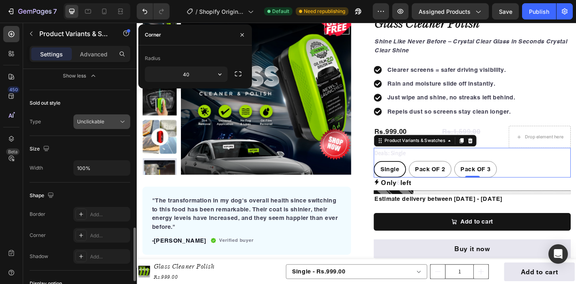
click at [102, 124] on span "Unclickable" at bounding box center [90, 121] width 27 height 6
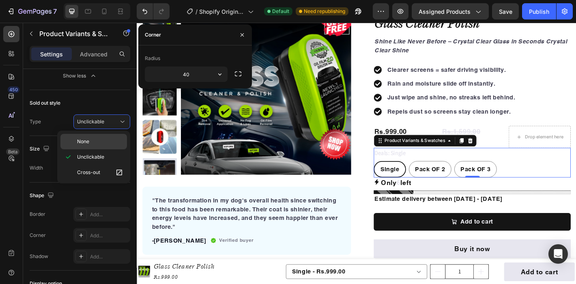
click at [101, 140] on p "None" at bounding box center [100, 141] width 46 height 7
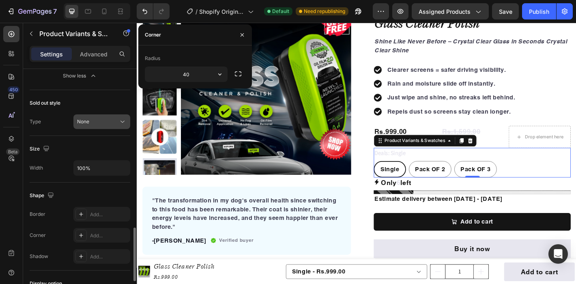
click at [105, 122] on div "None" at bounding box center [97, 121] width 41 height 7
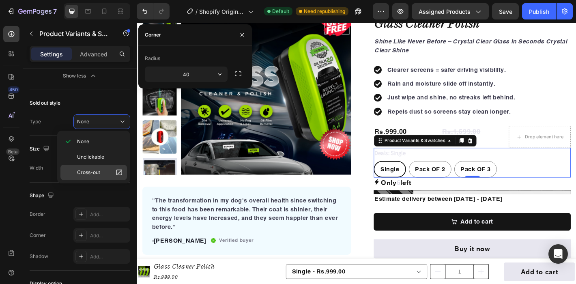
click at [92, 174] on span "Cross-out" at bounding box center [88, 172] width 23 height 7
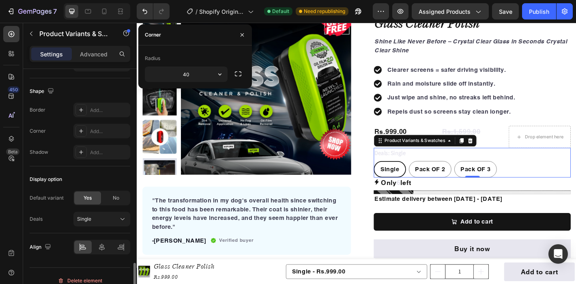
scroll to position [819, 0]
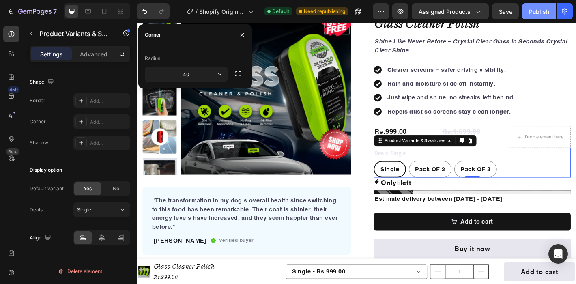
click at [545, 9] on div "Publish" at bounding box center [539, 11] width 20 height 9
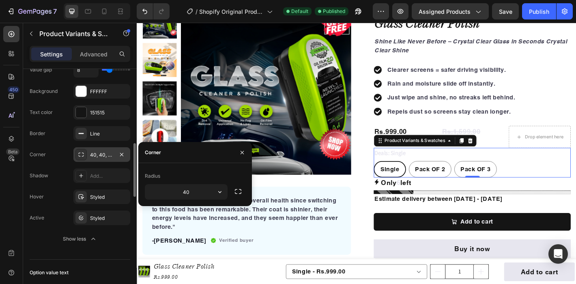
scroll to position [322, 0]
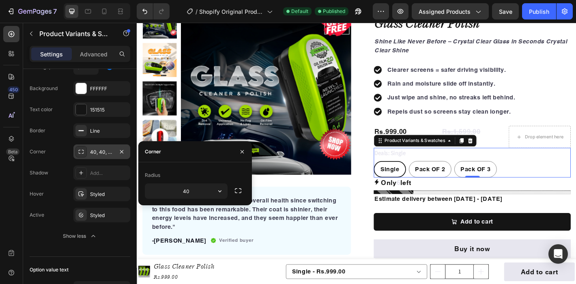
click at [417, 165] on legend "Deals: Single" at bounding box center [417, 166] width 36 height 11
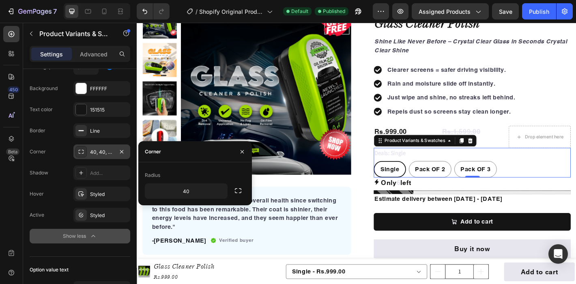
click at [78, 236] on div "Show less" at bounding box center [80, 236] width 34 height 8
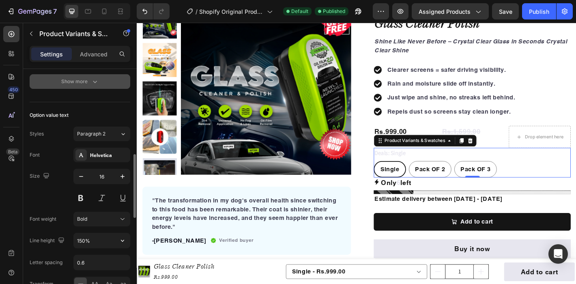
scroll to position [306, 0]
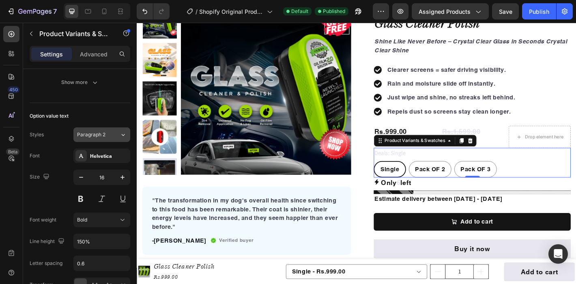
click at [105, 133] on div "Paragraph 2" at bounding box center [93, 134] width 33 height 7
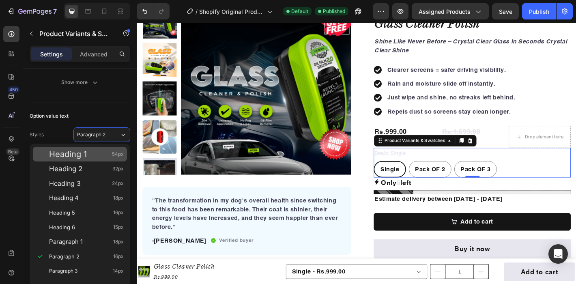
click at [91, 155] on div "Heading 1 54px" at bounding box center [86, 154] width 75 height 8
type input "54"
type input "130%"
type input "0.81"
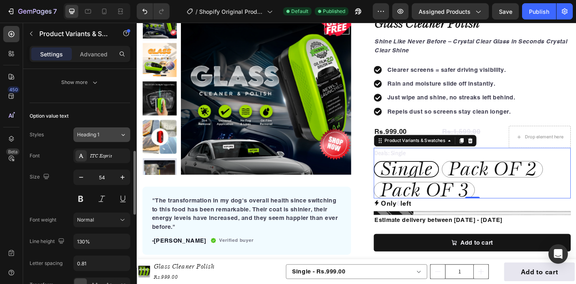
click at [95, 138] on button "Heading 1" at bounding box center [101, 134] width 57 height 15
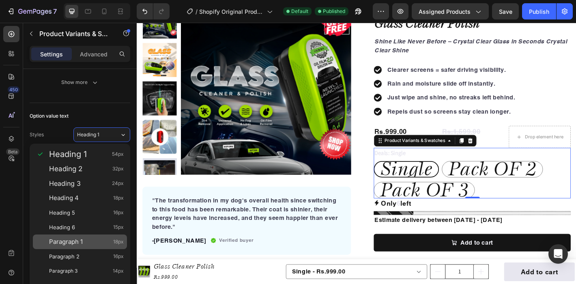
click at [86, 241] on div "Paragraph 1 18px" at bounding box center [86, 242] width 75 height 8
type input "18"
type input "150%"
type input "0.6"
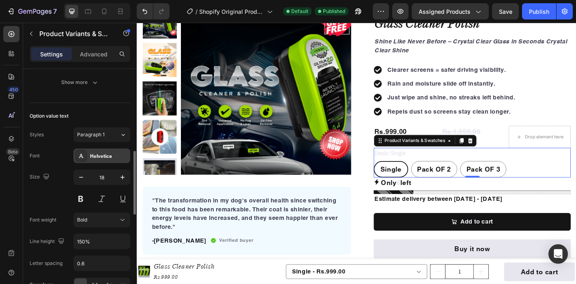
click at [96, 155] on div "Helvetica" at bounding box center [109, 156] width 38 height 7
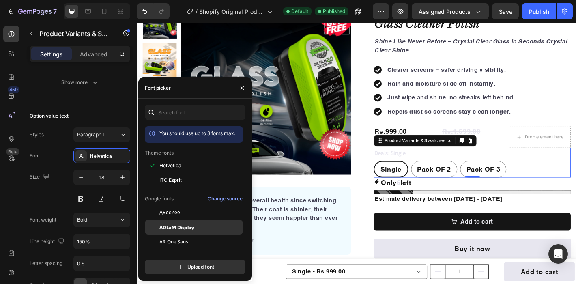
click at [164, 228] on span "ADLaM Display" at bounding box center [176, 227] width 35 height 7
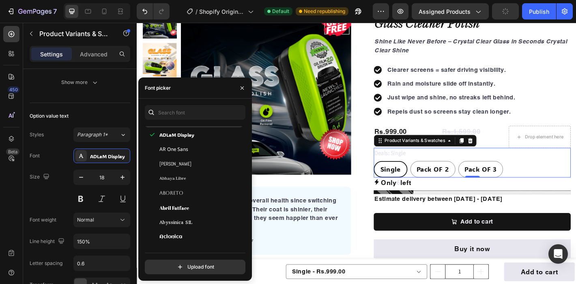
scroll to position [124, 0]
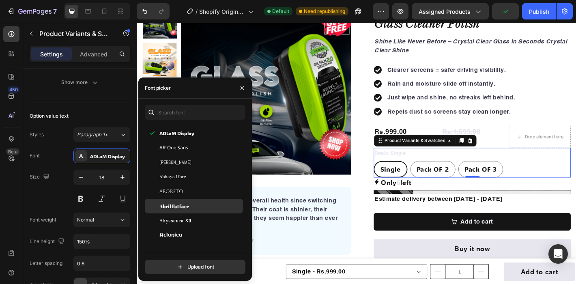
click at [178, 204] on span "Abril Fatface" at bounding box center [174, 205] width 30 height 7
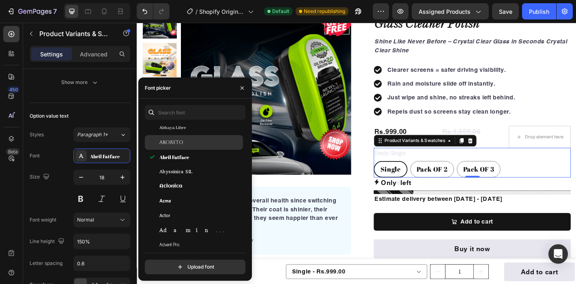
scroll to position [194, 0]
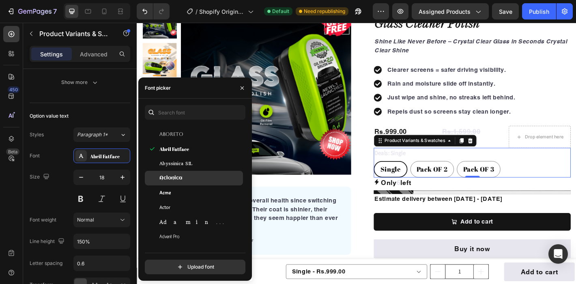
click at [178, 174] on div "Aclonica" at bounding box center [194, 178] width 98 height 15
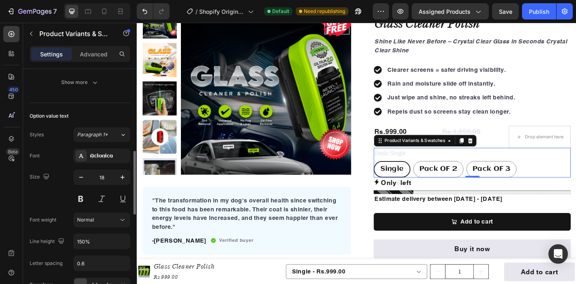
click at [65, 151] on div "Font Aclonica" at bounding box center [80, 155] width 101 height 15
click at [97, 137] on span "Paragraph 1*" at bounding box center [92, 134] width 31 height 7
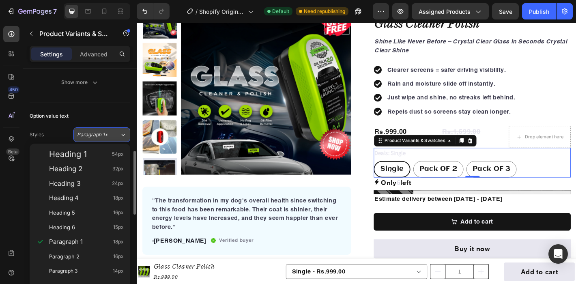
click at [97, 137] on span "Paragraph 1*" at bounding box center [92, 134] width 31 height 7
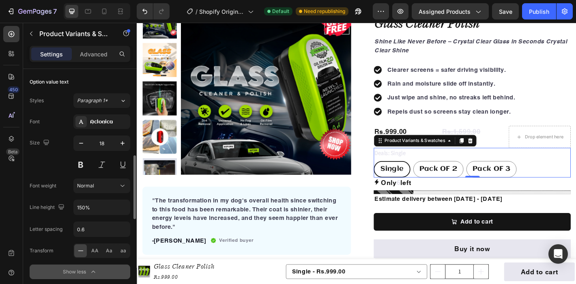
scroll to position [336, 0]
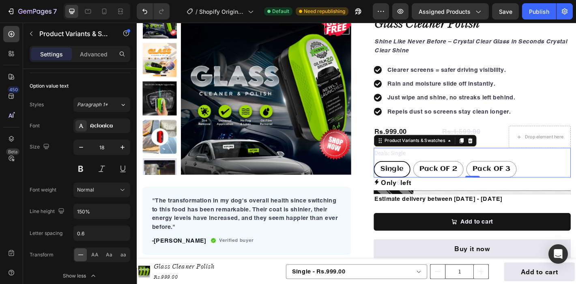
click at [421, 168] on legend "Deals: Single" at bounding box center [417, 166] width 36 height 11
click at [101, 52] on p "Advanced" at bounding box center [94, 54] width 28 height 9
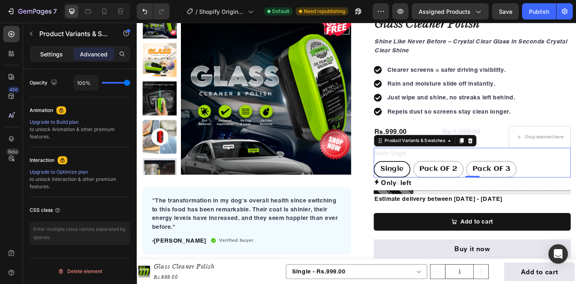
click at [42, 55] on p "Settings" at bounding box center [51, 54] width 23 height 9
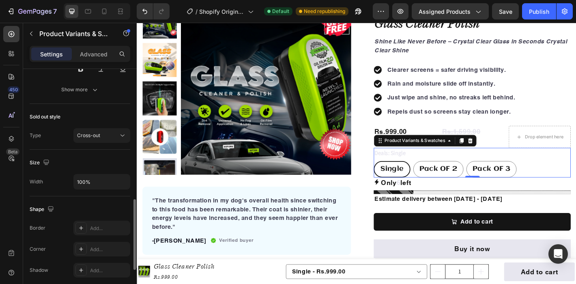
scroll to position [437, 0]
click at [99, 133] on span "Cross-out" at bounding box center [88, 135] width 23 height 6
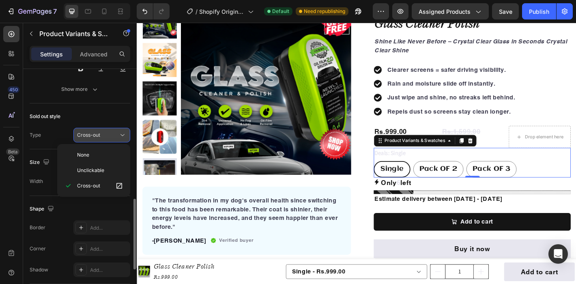
click at [99, 133] on span "Cross-out" at bounding box center [88, 135] width 23 height 6
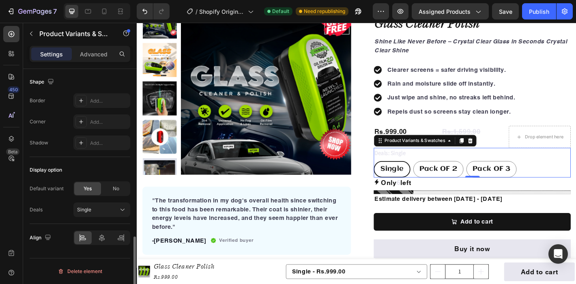
scroll to position [564, 0]
click at [110, 209] on div "Single" at bounding box center [97, 209] width 40 height 7
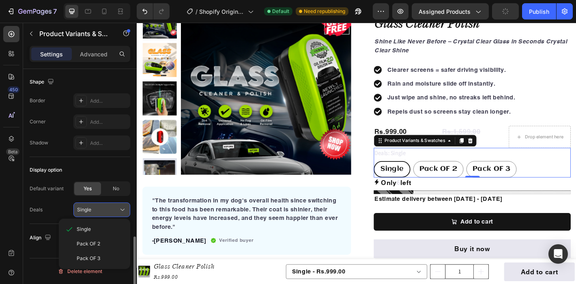
click at [110, 209] on div "Single" at bounding box center [97, 209] width 40 height 7
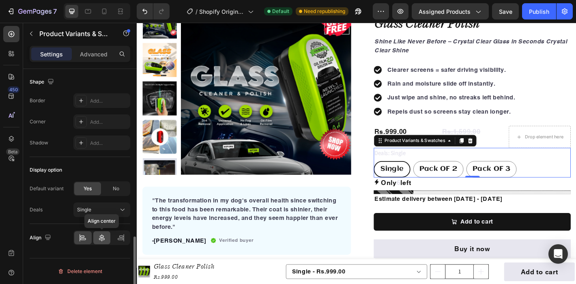
click at [103, 242] on div at bounding box center [101, 237] width 17 height 13
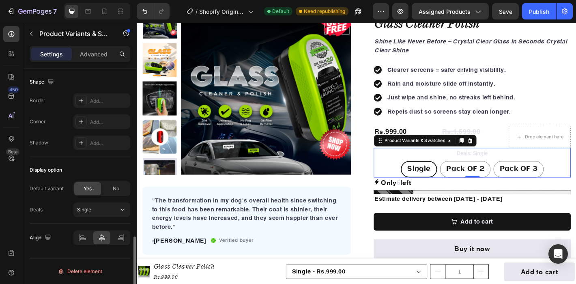
click at [92, 239] on div at bounding box center [101, 237] width 57 height 15
click at [78, 237] on div at bounding box center [82, 237] width 17 height 13
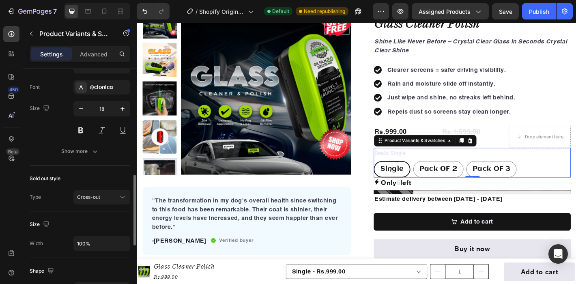
scroll to position [371, 0]
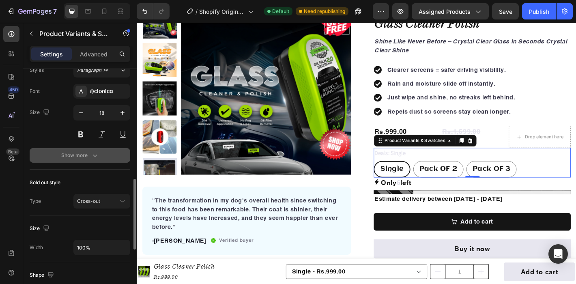
click at [86, 151] on div "Show more" at bounding box center [80, 155] width 38 height 8
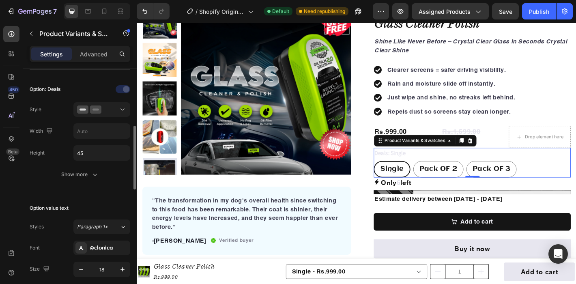
scroll to position [214, 0]
click at [94, 176] on icon "button" at bounding box center [95, 175] width 8 height 8
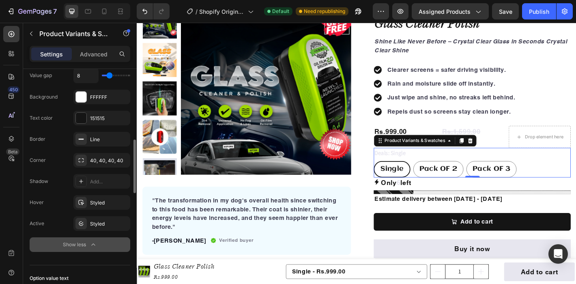
scroll to position [313, 0]
click at [96, 230] on div "Styled" at bounding box center [101, 224] width 57 height 15
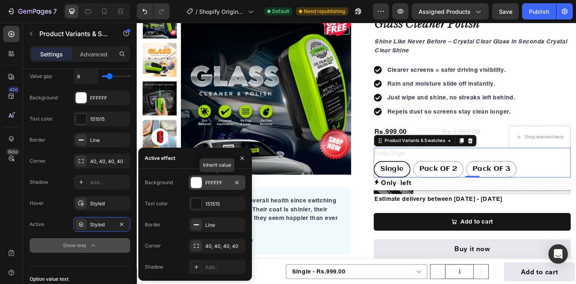
click at [198, 183] on div at bounding box center [196, 182] width 11 height 11
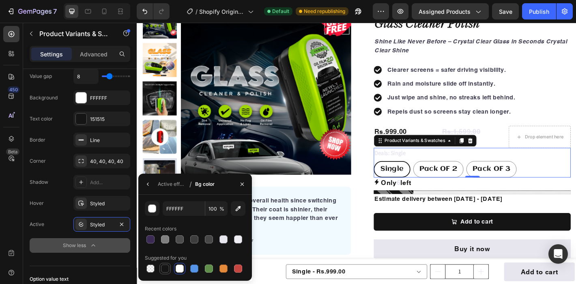
click at [166, 266] on div at bounding box center [165, 269] width 8 height 8
type input "151515"
click at [147, 181] on icon "button" at bounding box center [148, 184] width 6 height 6
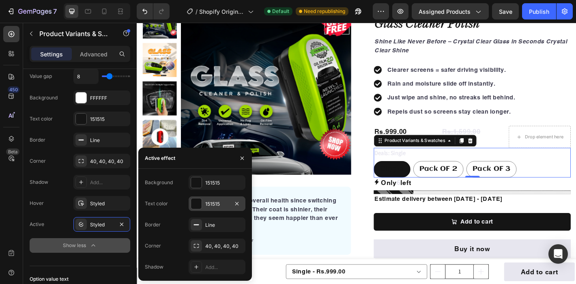
click at [203, 204] on div "151515" at bounding box center [217, 203] width 57 height 15
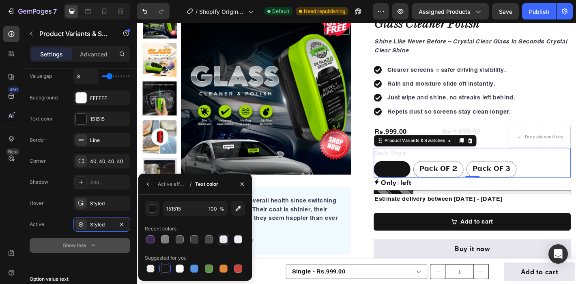
click at [226, 239] on div at bounding box center [223, 239] width 8 height 8
click at [180, 269] on div at bounding box center [180, 269] width 8 height 8
type input "FFFFFF"
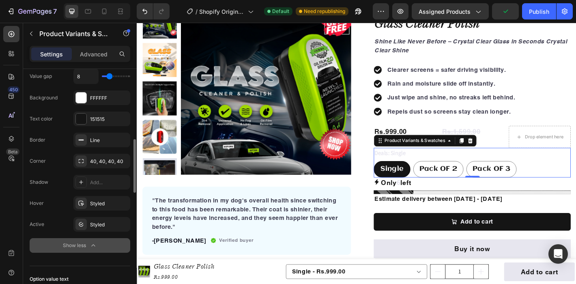
click at [119, 258] on div "Option: Deals Style Width Height 45 Value gap 8 Background FFFFFF Text color 15…" at bounding box center [80, 119] width 101 height 282
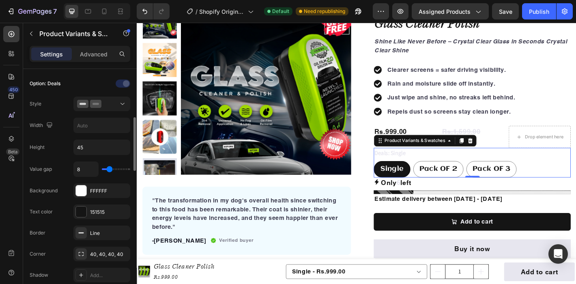
scroll to position [215, 0]
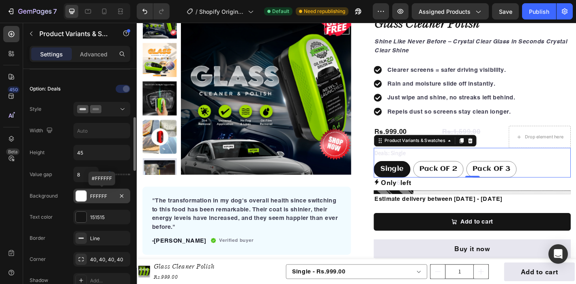
click at [84, 198] on div at bounding box center [81, 196] width 11 height 11
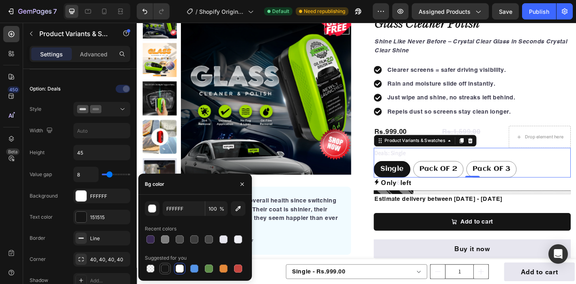
click at [165, 267] on div at bounding box center [165, 269] width 8 height 8
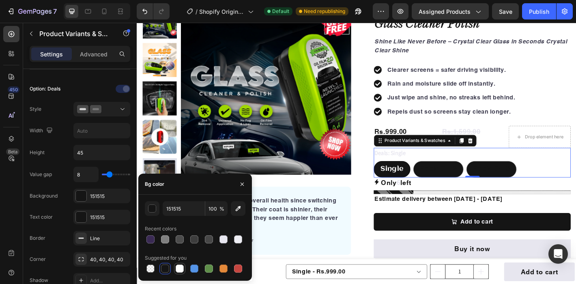
click at [176, 267] on div at bounding box center [180, 269] width 8 height 8
type input "FFFFFF"
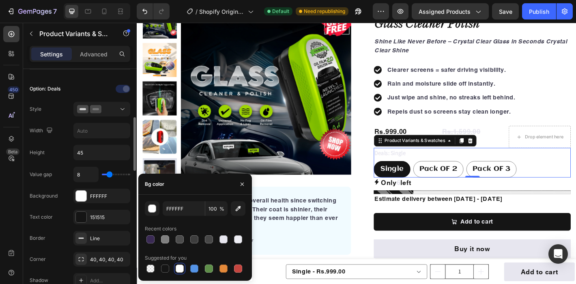
click at [125, 164] on div "Option: Deals Style Width Height 45 Value gap 8 Background FFFFFF Text color 15…" at bounding box center [80, 216] width 101 height 269
click at [428, 198] on span "6" at bounding box center [426, 200] width 4 height 9
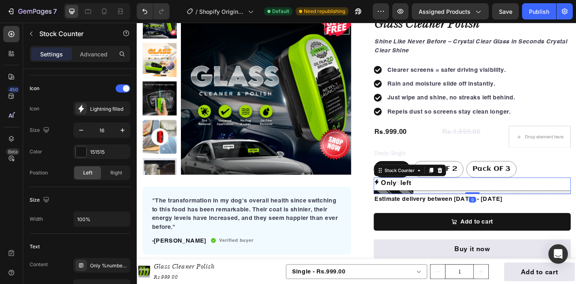
scroll to position [0, 0]
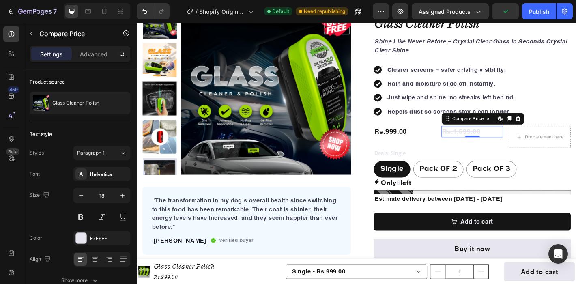
click at [501, 145] on div "Rs.1,599.00" at bounding box center [508, 143] width 69 height 13
click at [78, 237] on div at bounding box center [81, 238] width 11 height 11
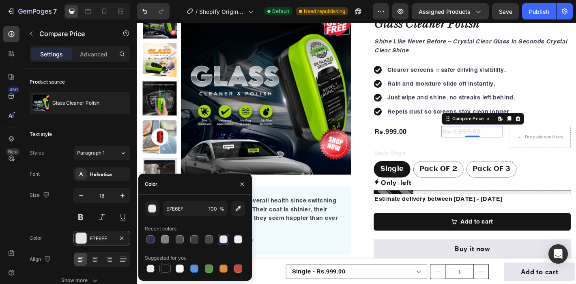
click at [163, 270] on div at bounding box center [165, 269] width 8 height 8
type input "151515"
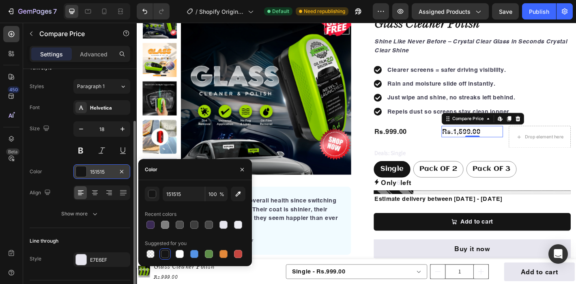
scroll to position [88, 0]
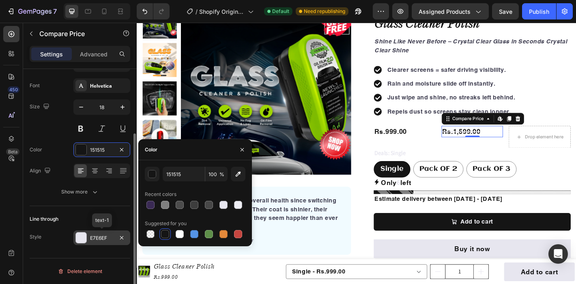
click at [82, 238] on div at bounding box center [81, 237] width 11 height 11
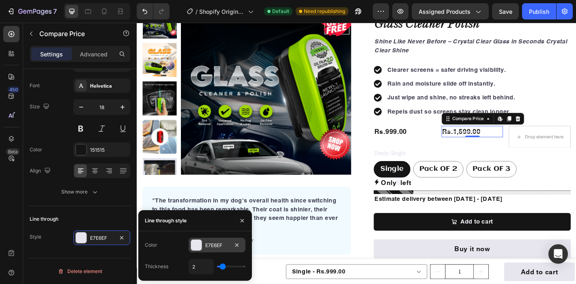
click at [200, 248] on div at bounding box center [196, 245] width 11 height 11
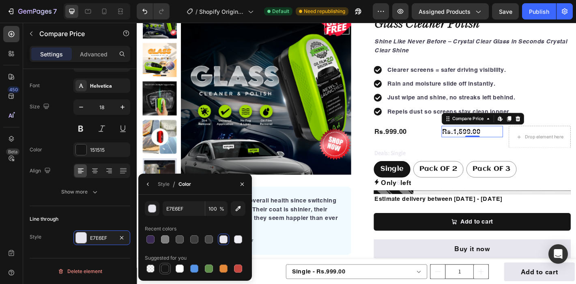
click at [165, 269] on div at bounding box center [165, 269] width 8 height 8
type input "151515"
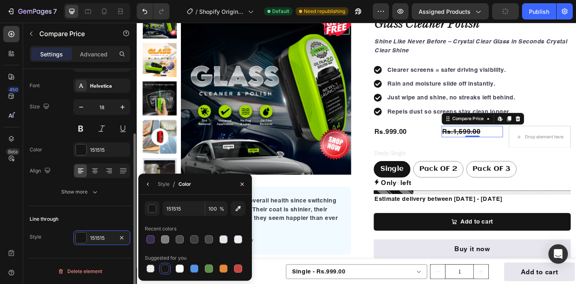
click at [104, 206] on div "Line through Style 151515" at bounding box center [80, 228] width 101 height 45
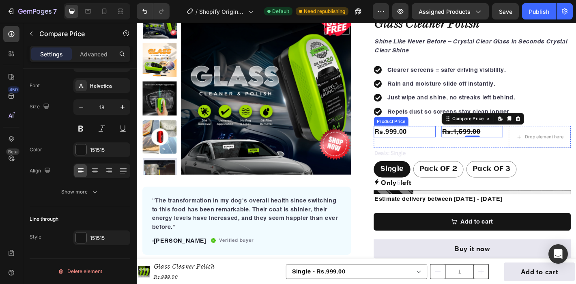
click at [423, 144] on div "Rs.999.00" at bounding box center [433, 143] width 69 height 13
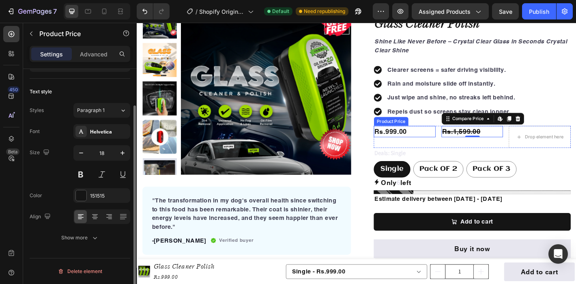
scroll to position [43, 0]
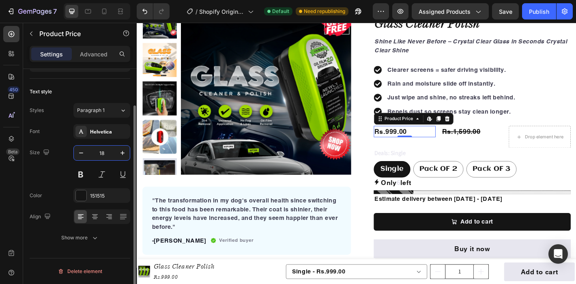
drag, startPoint x: 112, startPoint y: 155, endPoint x: 102, endPoint y: 155, distance: 10.1
click at [102, 155] on input "18" at bounding box center [101, 153] width 27 height 15
type input "30"
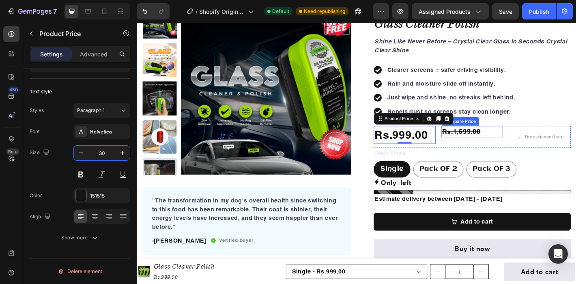
click at [497, 143] on div "Rs.1,599.00" at bounding box center [508, 143] width 69 height 13
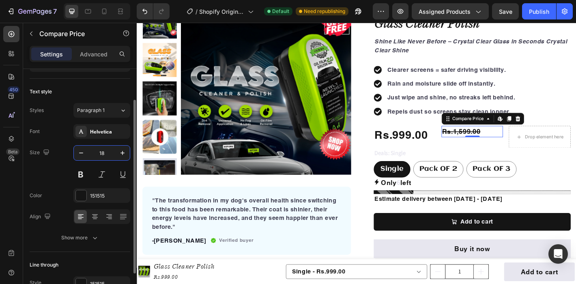
drag, startPoint x: 109, startPoint y: 151, endPoint x: 94, endPoint y: 151, distance: 14.6
click at [94, 151] on input "18" at bounding box center [101, 153] width 27 height 15
drag, startPoint x: 94, startPoint y: 151, endPoint x: 111, endPoint y: 154, distance: 16.9
click at [111, 154] on input "18" at bounding box center [101, 153] width 27 height 15
type input "25"
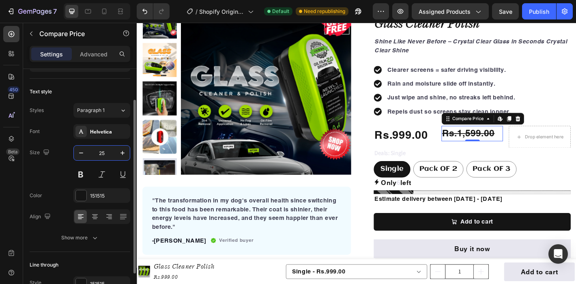
click at [69, 154] on div "Size 25" at bounding box center [80, 163] width 101 height 37
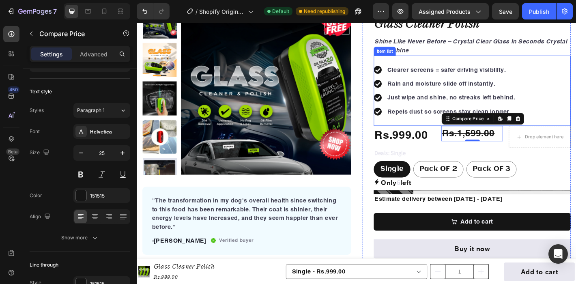
click at [576, 118] on div "Clearer screens = safer driving visibility. Rain and moisture slide off instant…" at bounding box center [508, 98] width 218 height 78
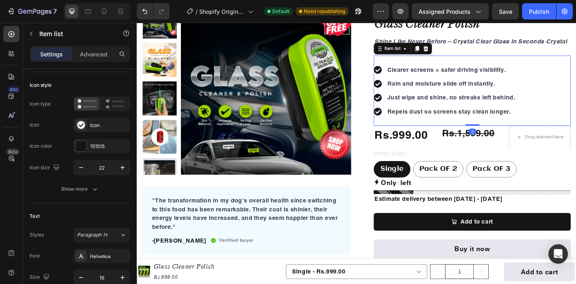
scroll to position [0, 0]
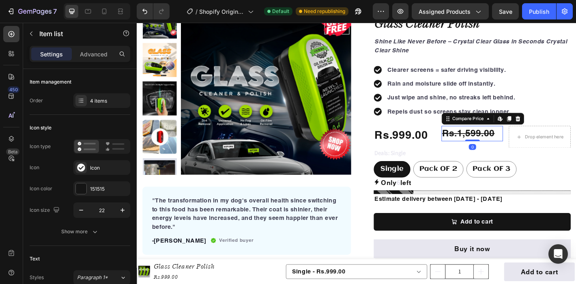
click at [504, 146] on div "Rs.1,599.00" at bounding box center [508, 145] width 69 height 17
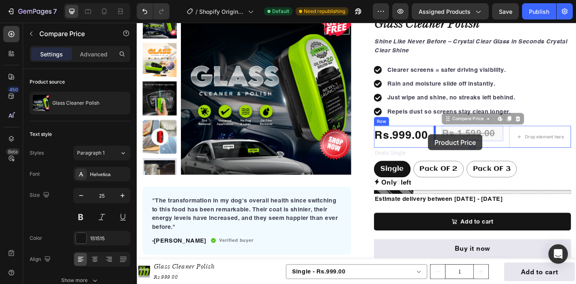
drag, startPoint x: 480, startPoint y: 130, endPoint x: 460, endPoint y: 146, distance: 25.7
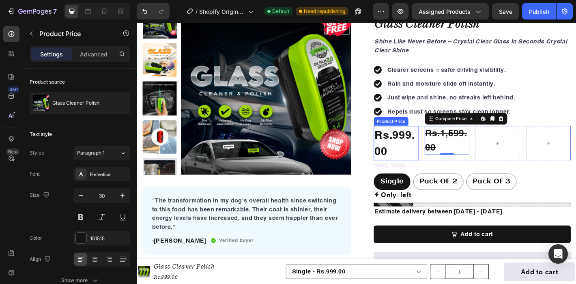
click at [406, 160] on div "Rs.999.00" at bounding box center [424, 156] width 50 height 38
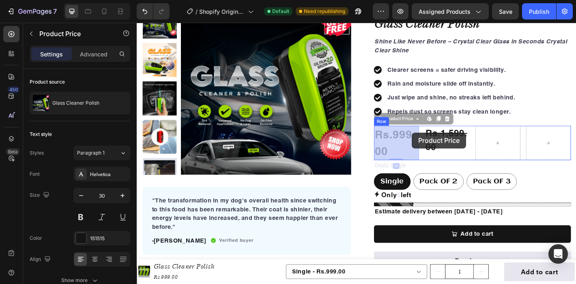
drag, startPoint x: 404, startPoint y: 133, endPoint x: 441, endPoint y: 144, distance: 38.7
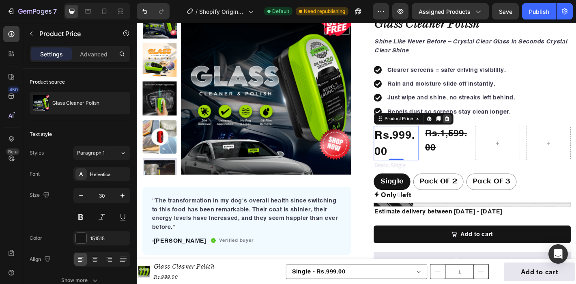
click at [481, 129] on icon at bounding box center [480, 129] width 6 height 6
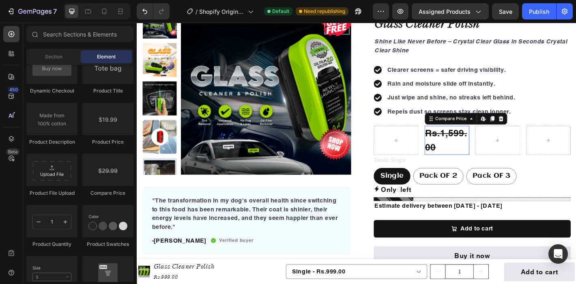
click at [475, 151] on div "Rs.1,599.00" at bounding box center [481, 153] width 50 height 32
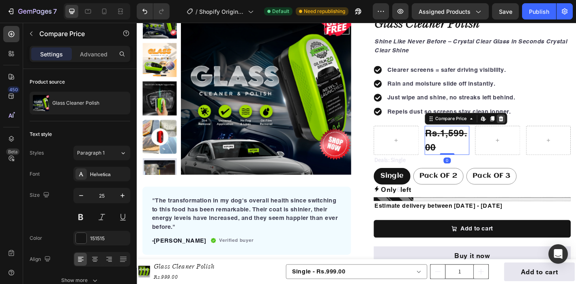
click at [537, 129] on icon at bounding box center [540, 129] width 6 height 6
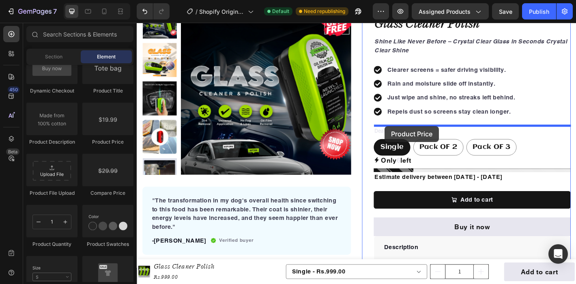
drag, startPoint x: 240, startPoint y: 144, endPoint x: 411, endPoint y: 137, distance: 171.7
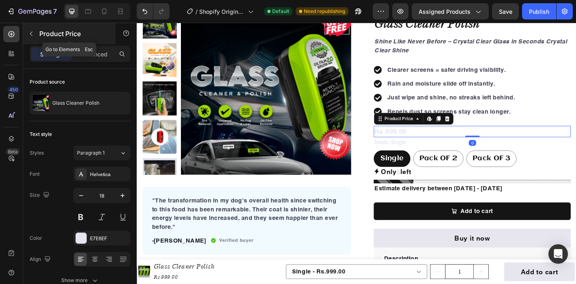
click at [30, 34] on icon "button" at bounding box center [31, 33] width 6 height 6
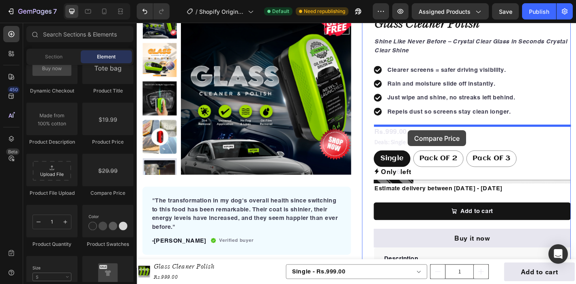
drag, startPoint x: 242, startPoint y: 190, endPoint x: 437, endPoint y: 142, distance: 201.4
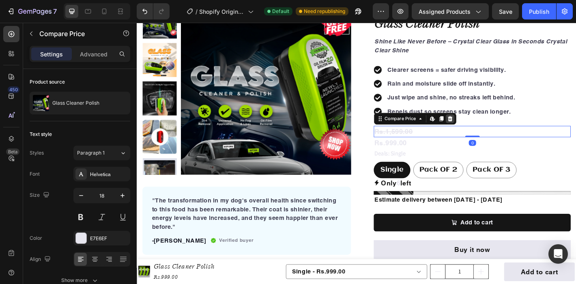
click at [483, 132] on icon at bounding box center [483, 130] width 5 height 6
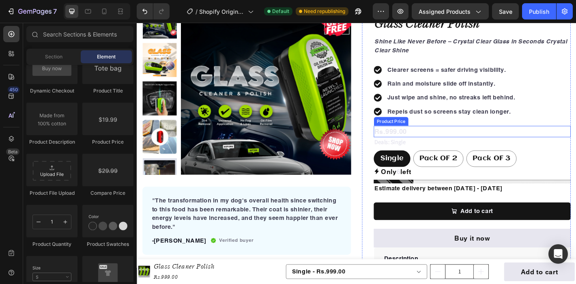
click at [424, 144] on div "Rs.999.00" at bounding box center [508, 143] width 218 height 13
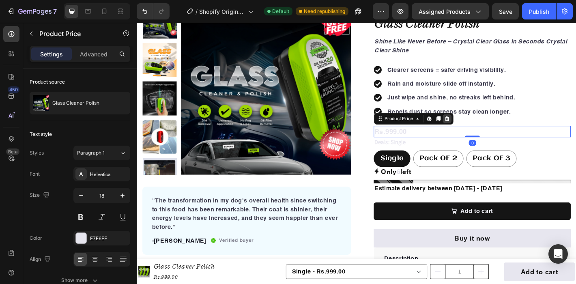
click at [482, 130] on icon at bounding box center [480, 130] width 5 height 6
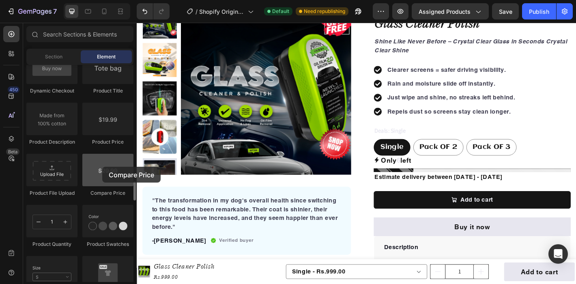
click at [102, 167] on div at bounding box center [107, 170] width 51 height 32
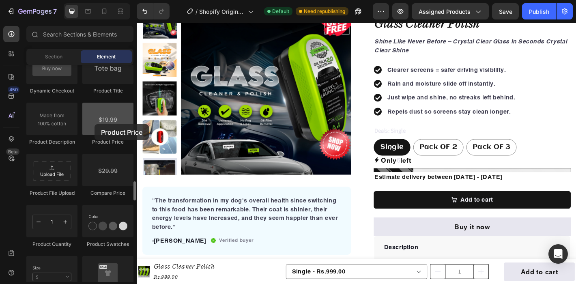
drag, startPoint x: 105, startPoint y: 123, endPoint x: 86, endPoint y: 124, distance: 19.1
click at [86, 124] on div at bounding box center [107, 119] width 51 height 32
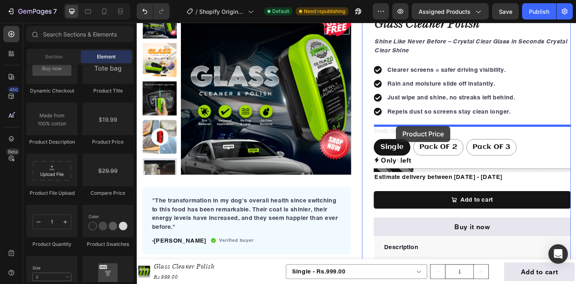
drag, startPoint x: 237, startPoint y: 145, endPoint x: 424, endPoint y: 137, distance: 187.6
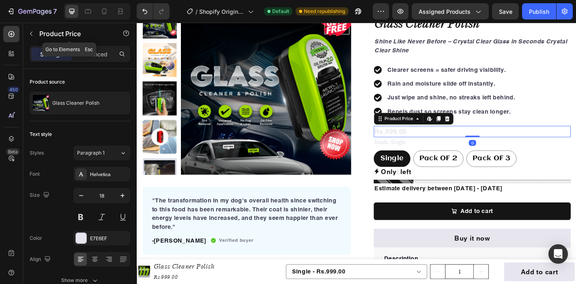
click at [32, 37] on icon "button" at bounding box center [31, 33] width 6 height 6
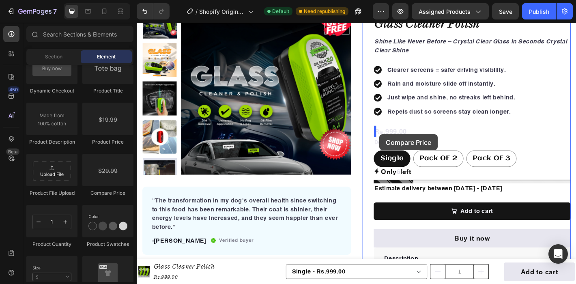
drag, startPoint x: 250, startPoint y: 203, endPoint x: 406, endPoint y: 146, distance: 166.2
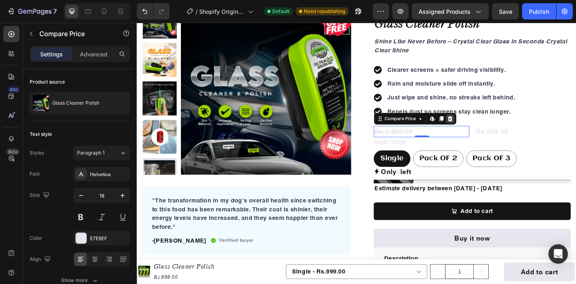
click at [484, 128] on icon at bounding box center [483, 130] width 5 height 6
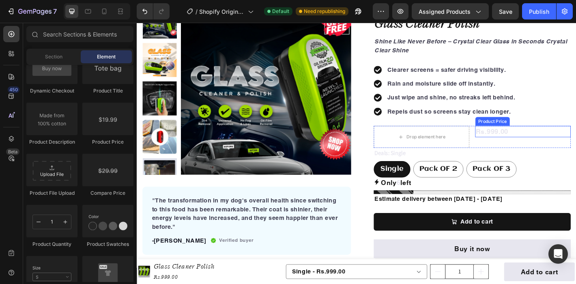
click at [521, 145] on div "Rs.999.00" at bounding box center [565, 143] width 106 height 13
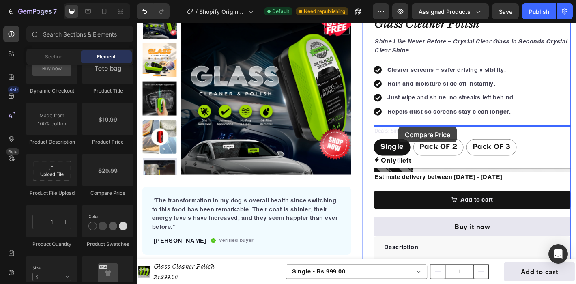
drag, startPoint x: 246, startPoint y: 198, endPoint x: 427, endPoint y: 138, distance: 190.1
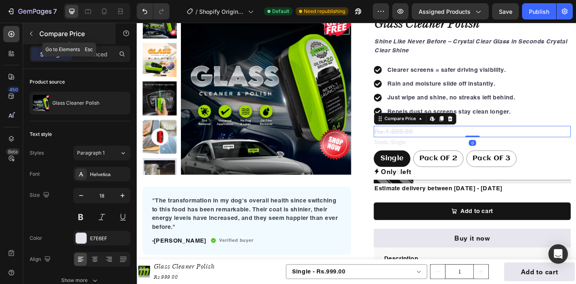
click at [32, 33] on icon "button" at bounding box center [31, 33] width 6 height 6
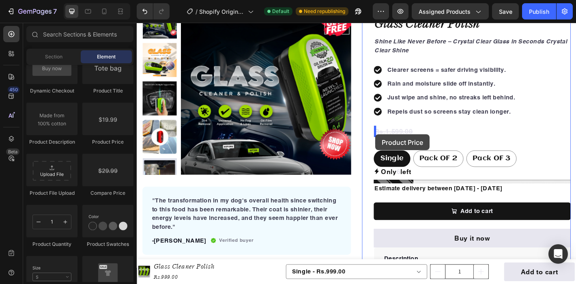
drag, startPoint x: 243, startPoint y: 148, endPoint x: 401, endPoint y: 146, distance: 157.8
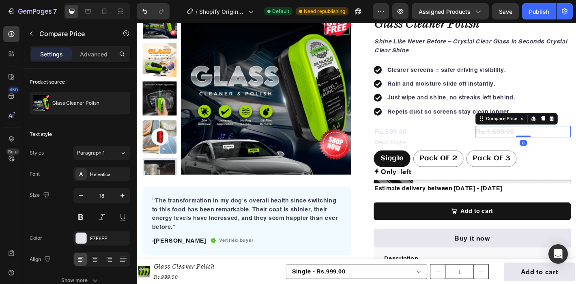
click at [542, 144] on div "Rs.1,599.00" at bounding box center [565, 143] width 106 height 13
click at [82, 241] on div at bounding box center [81, 238] width 11 height 11
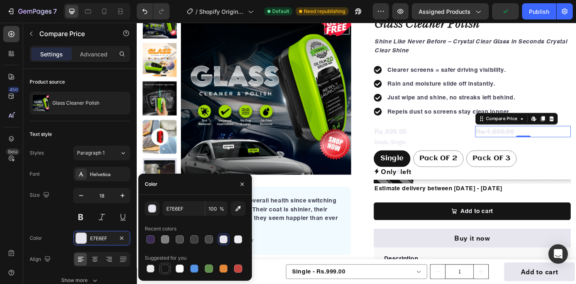
click at [164, 269] on div at bounding box center [165, 269] width 8 height 8
type input "151515"
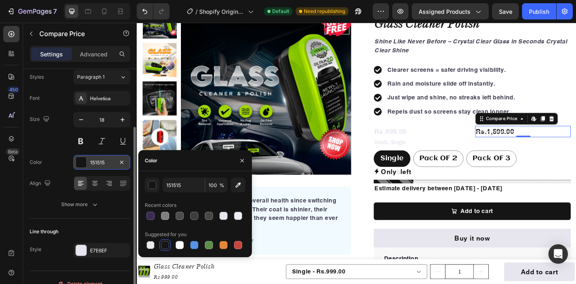
scroll to position [88, 0]
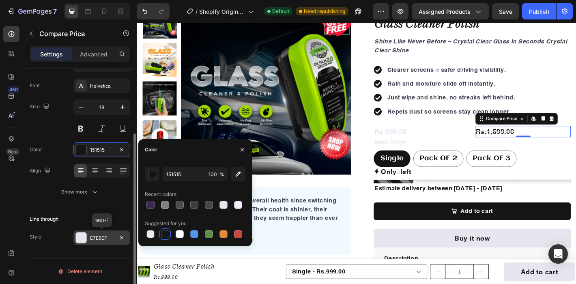
click at [80, 244] on div "E7E6EF" at bounding box center [101, 237] width 57 height 15
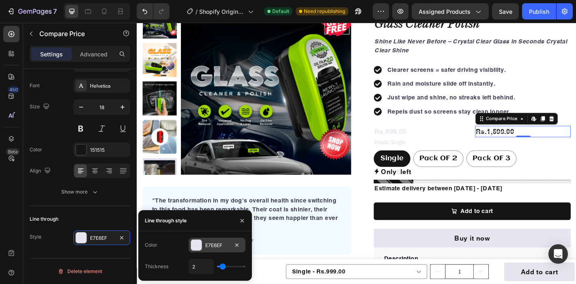
click at [196, 245] on div at bounding box center [196, 245] width 11 height 11
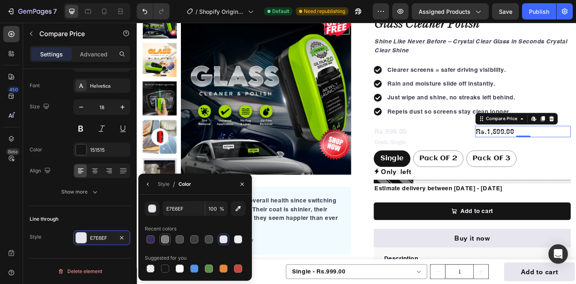
click at [164, 242] on div at bounding box center [165, 239] width 8 height 8
click at [166, 270] on div at bounding box center [165, 269] width 8 height 8
type input "151515"
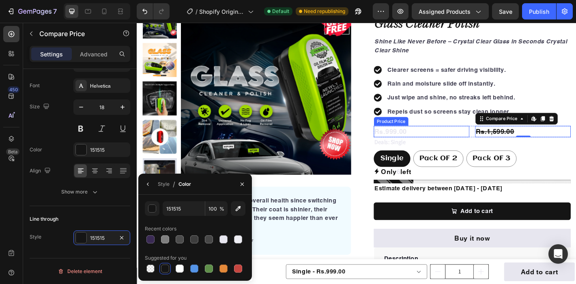
click at [422, 143] on div "Rs.999.00" at bounding box center [452, 143] width 106 height 13
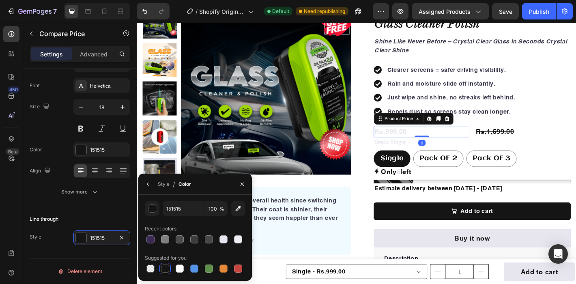
scroll to position [43, 0]
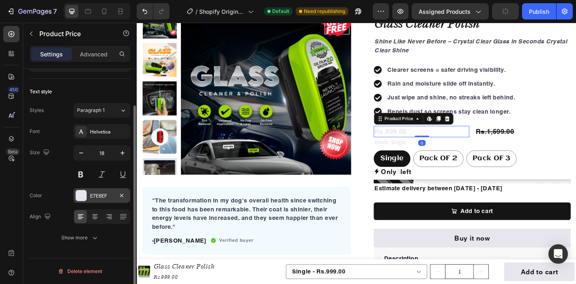
click at [80, 196] on div at bounding box center [81, 195] width 11 height 11
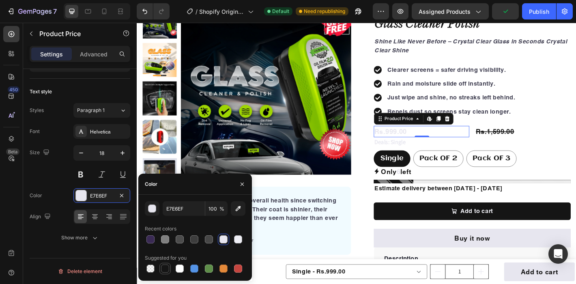
click at [167, 267] on div at bounding box center [165, 269] width 8 height 8
type input "151515"
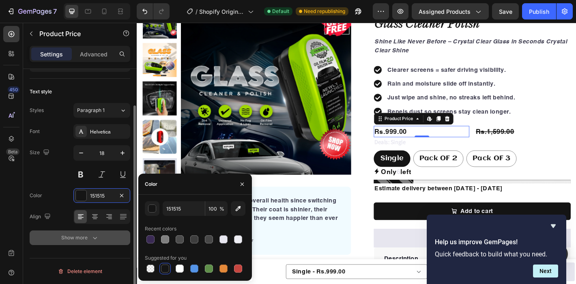
click at [79, 239] on div "Show more" at bounding box center [80, 238] width 38 height 8
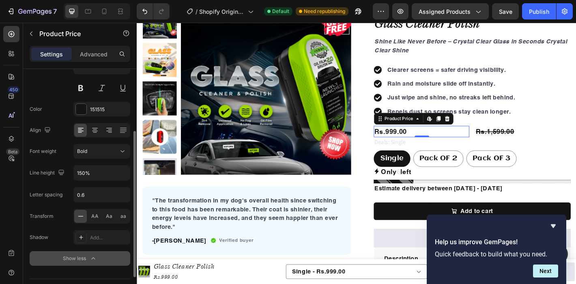
scroll to position [150, 0]
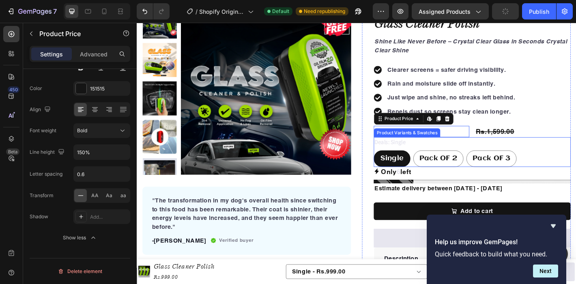
click at [468, 160] on div "Deals: Single Single Single Single Pack OF 2 Pack OF 2 Pack OF 2 Pack OF 3 Pack…" at bounding box center [508, 166] width 218 height 33
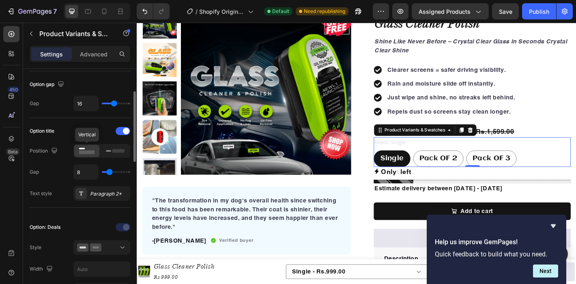
scroll to position [77, 0]
click at [113, 148] on icon at bounding box center [115, 150] width 19 height 9
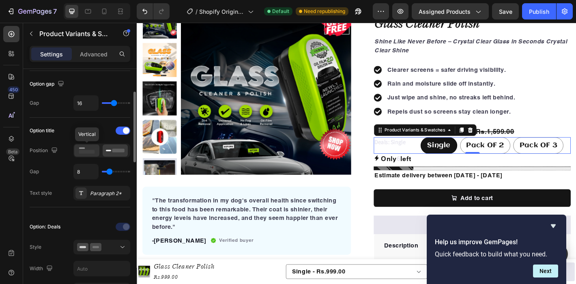
click at [88, 151] on rect at bounding box center [87, 152] width 16 height 4
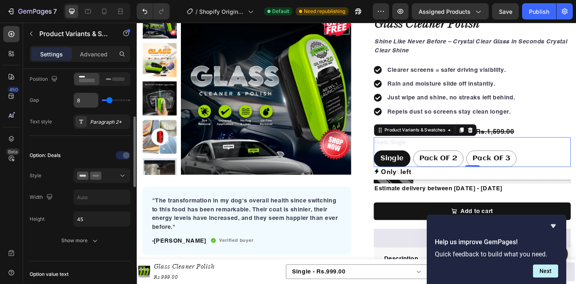
scroll to position [151, 0]
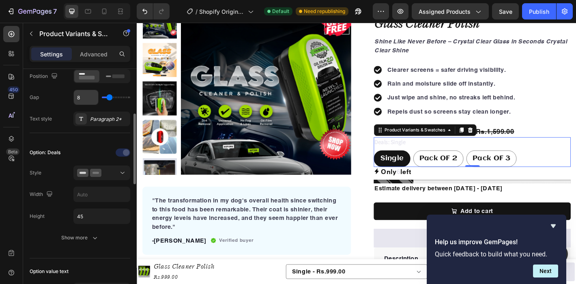
click at [95, 169] on icon at bounding box center [95, 173] width 11 height 8
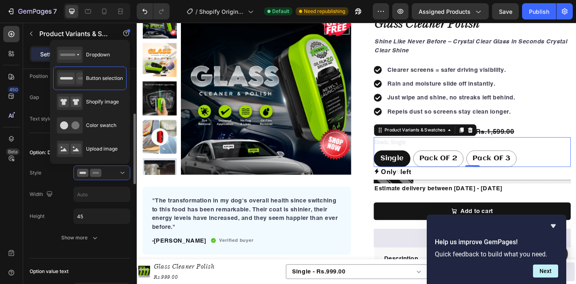
click at [95, 169] on icon at bounding box center [95, 173] width 11 height 8
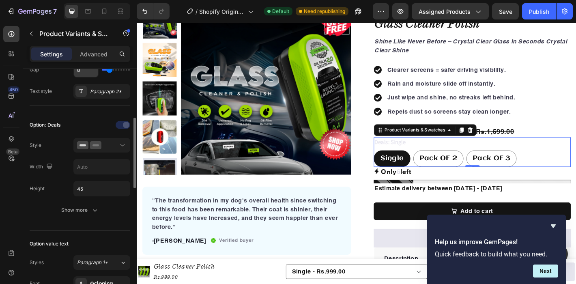
scroll to position [185, 0]
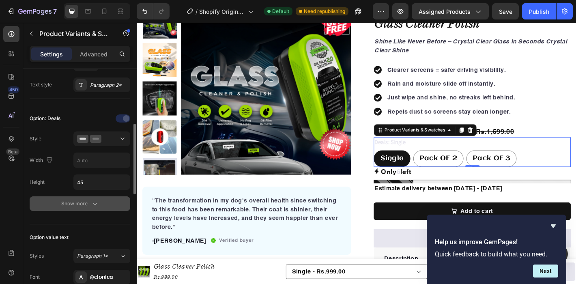
click at [83, 202] on div "Show more" at bounding box center [80, 204] width 38 height 8
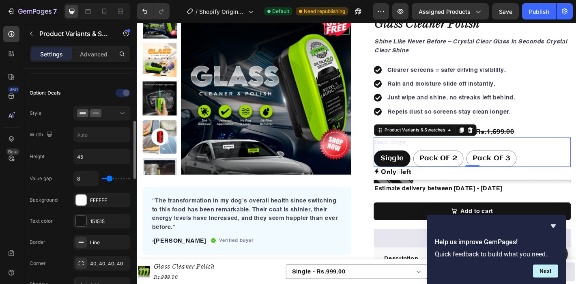
scroll to position [211, 0]
click at [433, 155] on legend "Deals: Single" at bounding box center [417, 155] width 36 height 11
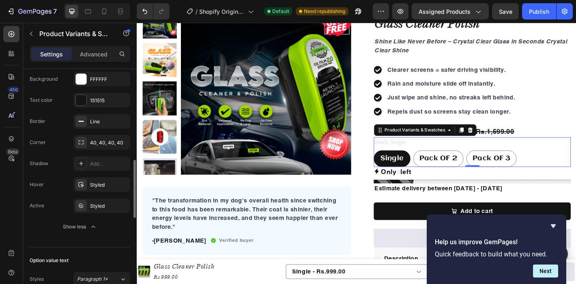
scroll to position [344, 0]
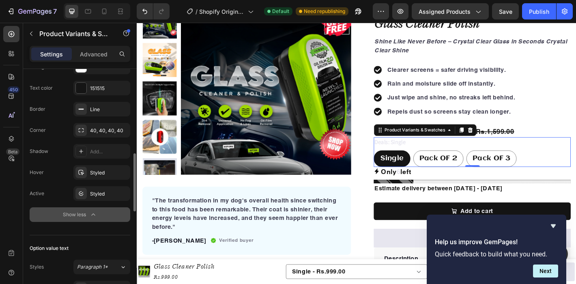
click at [86, 213] on div "Show less" at bounding box center [80, 215] width 34 height 8
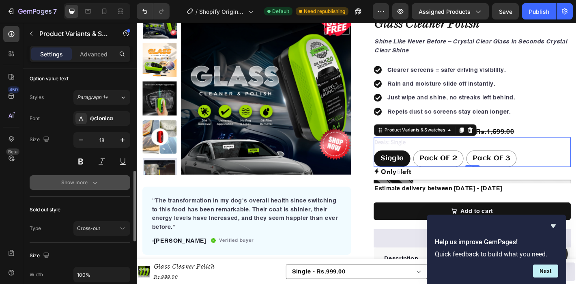
click at [91, 183] on icon "button" at bounding box center [95, 183] width 8 height 8
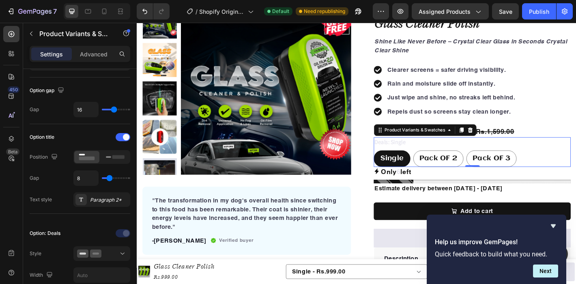
scroll to position [0, 0]
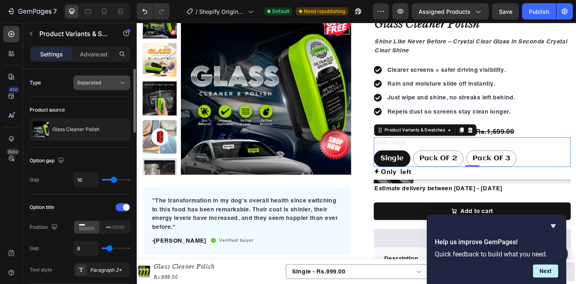
click at [101, 80] on div "Separated" at bounding box center [97, 82] width 41 height 7
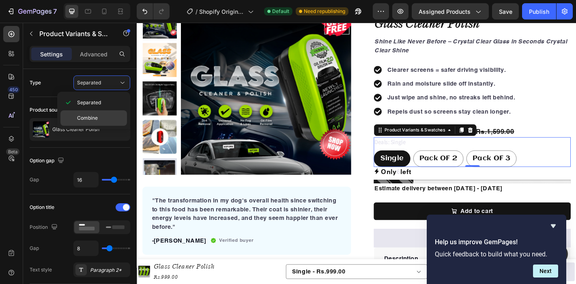
click at [92, 119] on span "Combine" at bounding box center [87, 117] width 21 height 7
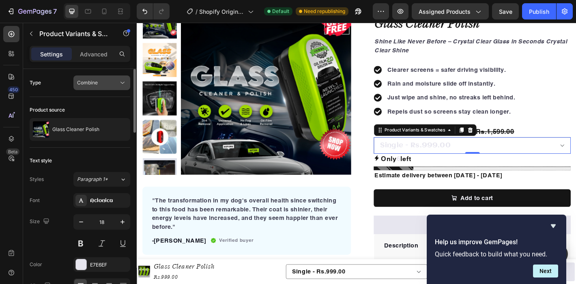
click at [99, 87] on button "Combine" at bounding box center [101, 82] width 57 height 15
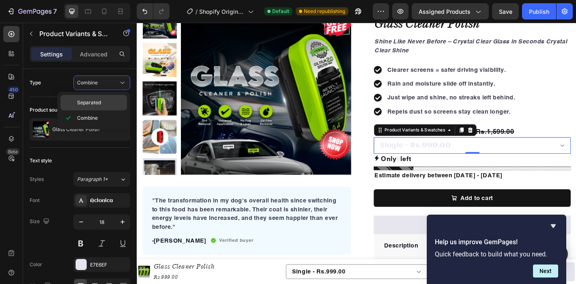
click at [99, 103] on span "Separated" at bounding box center [89, 102] width 24 height 7
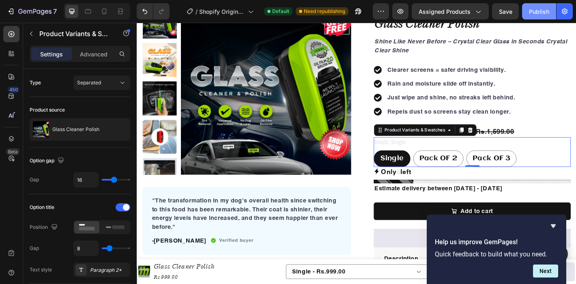
click at [542, 19] on button "Publish" at bounding box center [539, 11] width 34 height 16
click at [555, 226] on icon "Hide survey" at bounding box center [553, 226] width 10 height 10
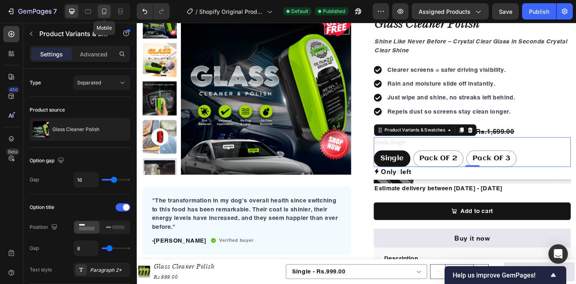
click at [104, 9] on icon at bounding box center [104, 12] width 4 height 6
type input "14"
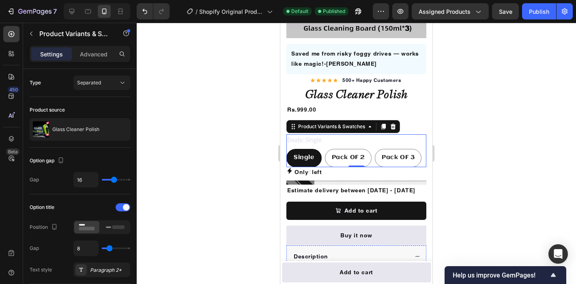
scroll to position [250, 0]
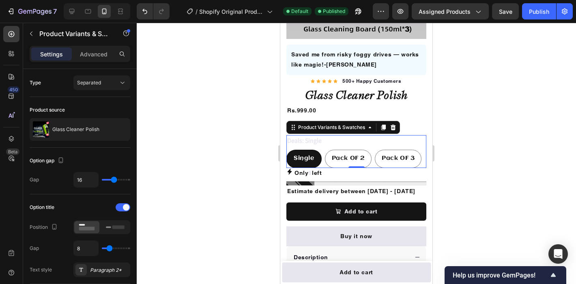
click at [301, 136] on legend "Deals: Single" at bounding box center [304, 140] width 36 height 11
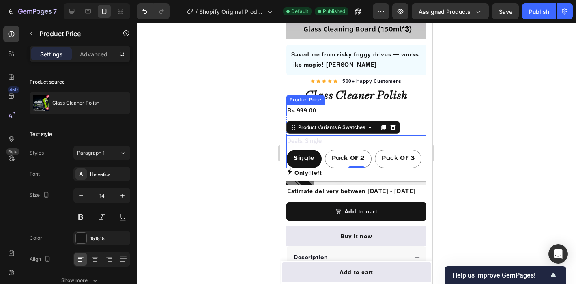
click at [301, 110] on div "Rs.999.00" at bounding box center [356, 111] width 140 height 12
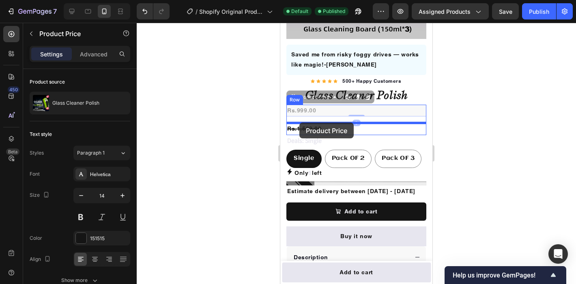
drag, startPoint x: 292, startPoint y: 98, endPoint x: 299, endPoint y: 123, distance: 25.5
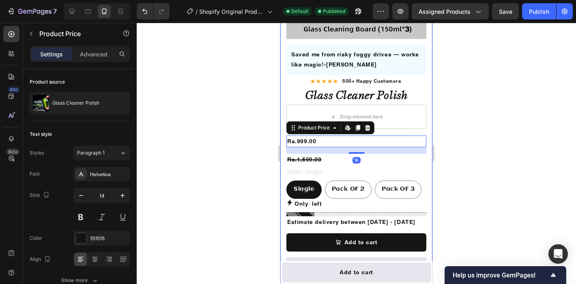
click at [252, 143] on div at bounding box center [356, 153] width 439 height 261
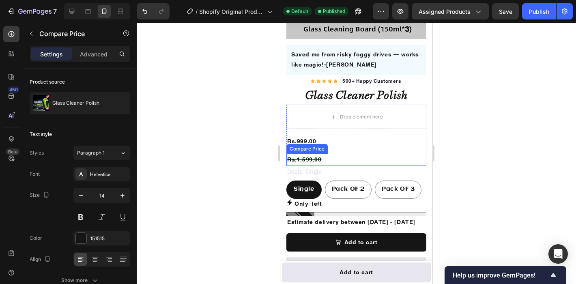
click at [312, 159] on div "Rs.1,599.00" at bounding box center [356, 160] width 140 height 12
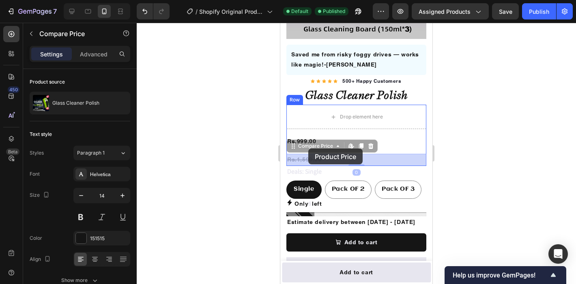
drag, startPoint x: 293, startPoint y: 146, endPoint x: 308, endPoint y: 148, distance: 15.7
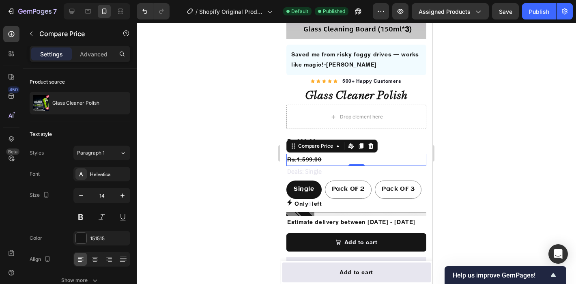
click at [484, 130] on div at bounding box center [356, 153] width 439 height 261
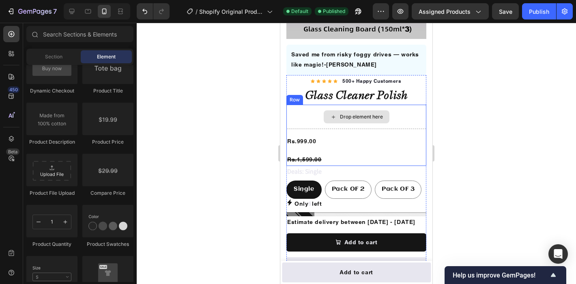
click at [368, 123] on div "Drop element here" at bounding box center [357, 116] width 66 height 13
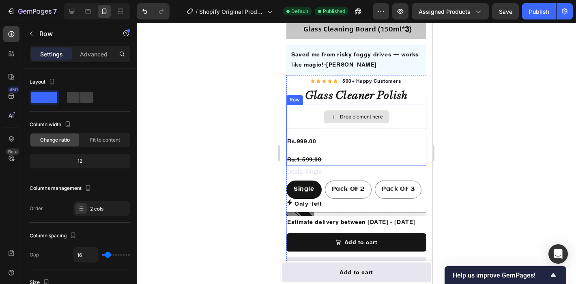
click at [399, 111] on div "Drop element here" at bounding box center [356, 117] width 140 height 24
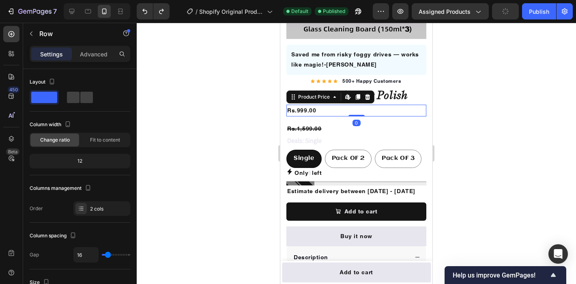
click at [306, 112] on div "Rs.999.00" at bounding box center [356, 111] width 140 height 12
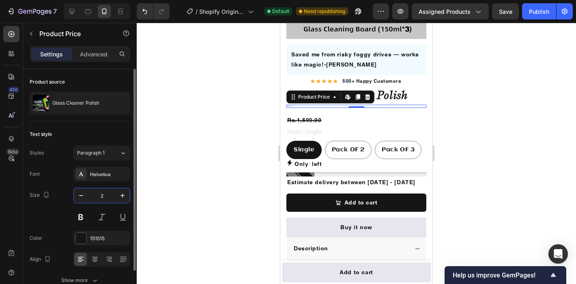
type input "25"
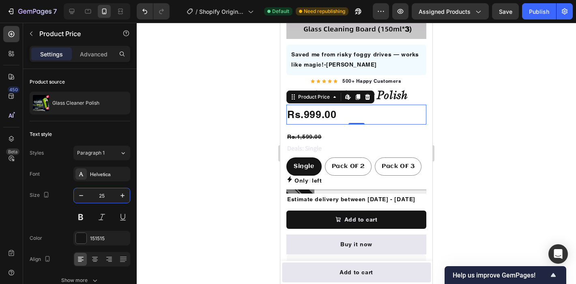
click at [502, 146] on div at bounding box center [356, 153] width 439 height 261
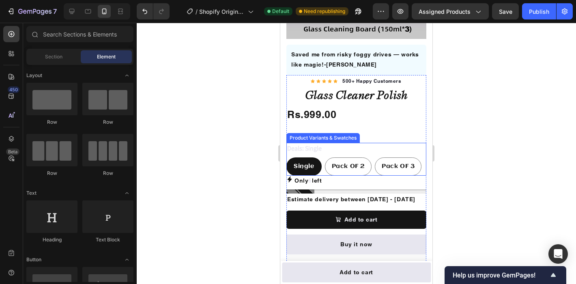
scroll to position [1322, 0]
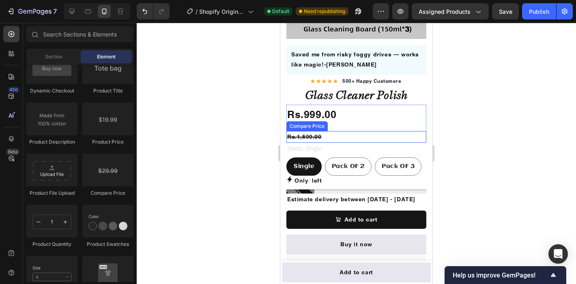
click at [306, 138] on div "Rs.1,599.00" at bounding box center [356, 137] width 140 height 12
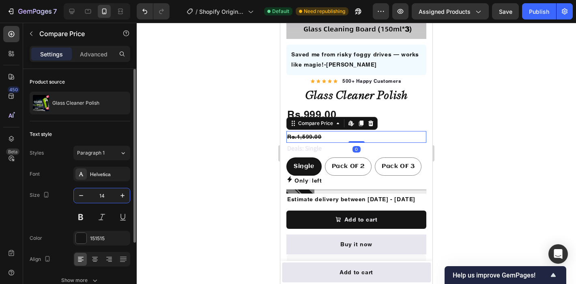
drag, startPoint x: 107, startPoint y: 198, endPoint x: 100, endPoint y: 198, distance: 7.3
click at [100, 198] on input "14" at bounding box center [101, 195] width 27 height 15
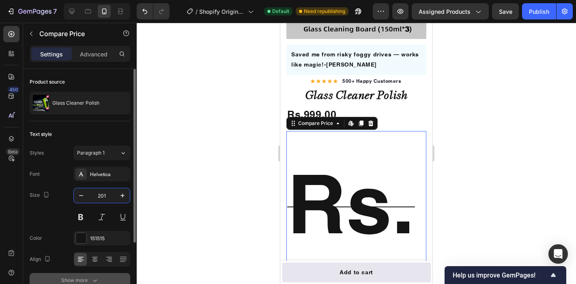
type input "20"
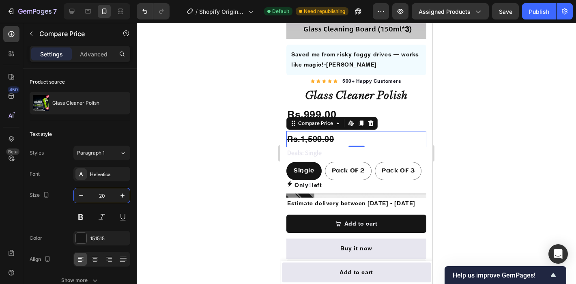
click at [515, 125] on div at bounding box center [356, 153] width 439 height 261
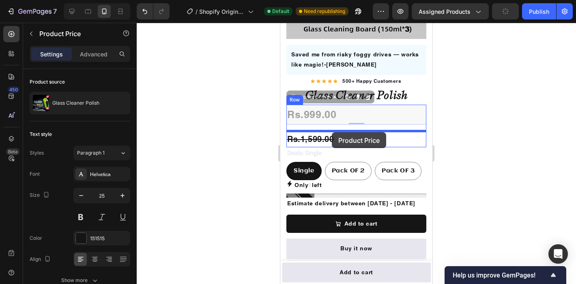
drag, startPoint x: 291, startPoint y: 99, endPoint x: 332, endPoint y: 132, distance: 52.7
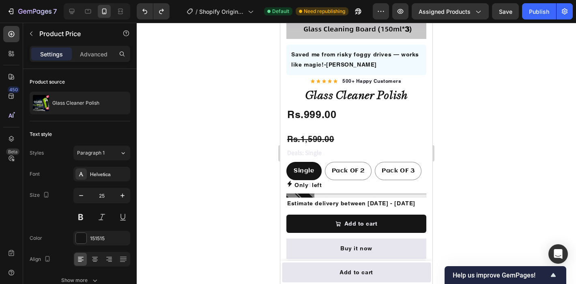
click at [359, 119] on div "Rs.999.00" at bounding box center [356, 115] width 140 height 20
click at [319, 115] on div "Rs.999.00" at bounding box center [356, 115] width 140 height 20
click at [504, 130] on div at bounding box center [356, 153] width 439 height 261
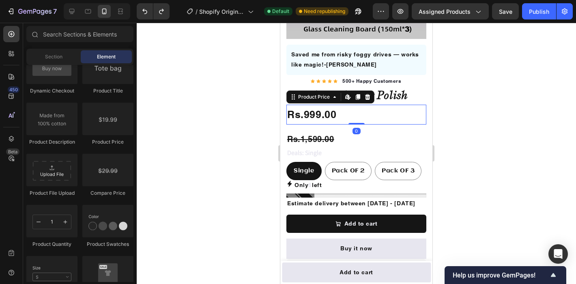
click at [303, 112] on div "Rs.999.00" at bounding box center [356, 115] width 140 height 20
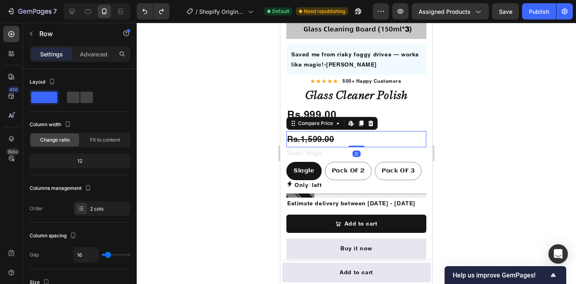
click at [323, 140] on div "Rs.1,599.00" at bounding box center [356, 139] width 140 height 16
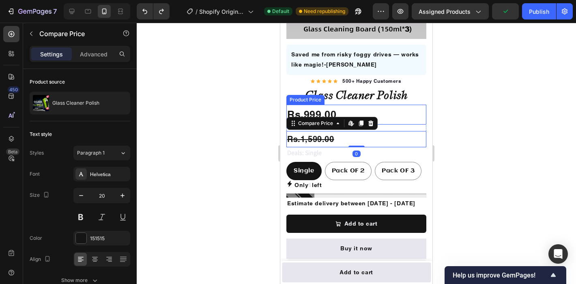
click at [314, 115] on div "Rs.999.00" at bounding box center [356, 115] width 140 height 20
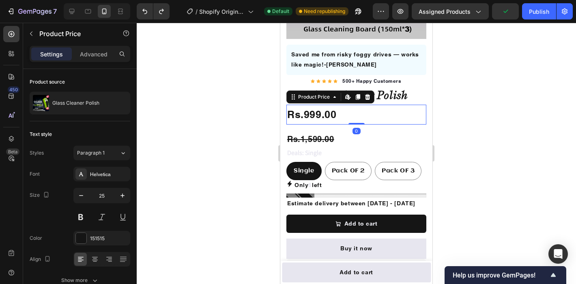
click at [490, 126] on div at bounding box center [356, 153] width 439 height 261
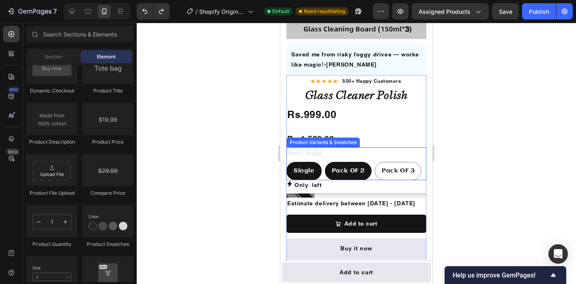
click at [357, 170] on span "Pack OF 2" at bounding box center [348, 171] width 33 height 6
click at [325, 162] on input "Pack OF 2 Pack OF 2 Pack OF 2" at bounding box center [325, 161] width 0 height 0
radio input "true"
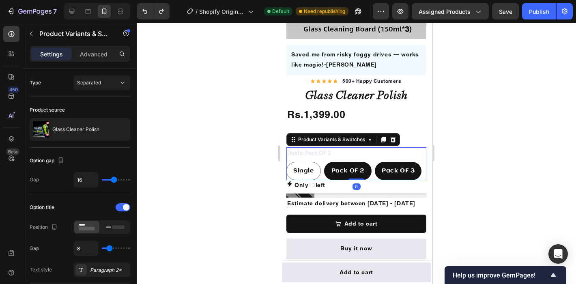
click at [409, 170] on span "Pack OF 3" at bounding box center [398, 171] width 33 height 6
click at [375, 162] on input "Pack OF 3 Pack OF 3 Pack OF 3" at bounding box center [374, 161] width 0 height 0
radio input "true"
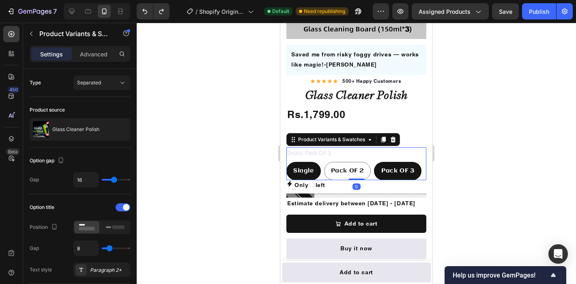
click at [288, 168] on div "Single" at bounding box center [304, 171] width 34 height 17
click at [286, 162] on input "Single Single Single" at bounding box center [286, 161] width 0 height 0
radio input "true"
click at [527, 151] on div at bounding box center [356, 153] width 439 height 261
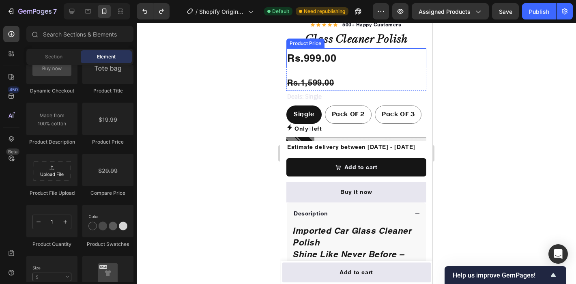
scroll to position [304, 0]
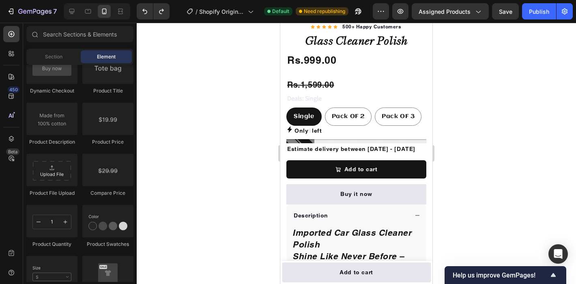
click at [514, 101] on div at bounding box center [356, 153] width 439 height 261
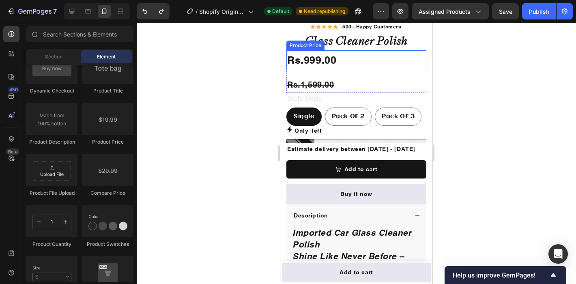
click at [330, 64] on div "Rs.999.00" at bounding box center [356, 60] width 140 height 20
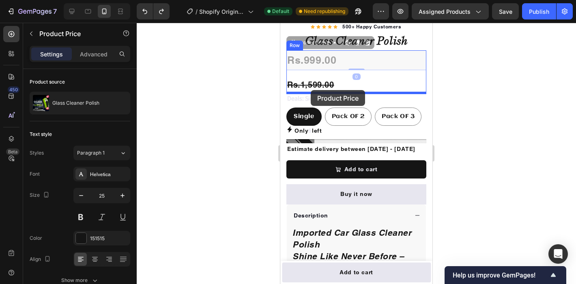
drag, startPoint x: 293, startPoint y: 43, endPoint x: 311, endPoint y: 90, distance: 50.0
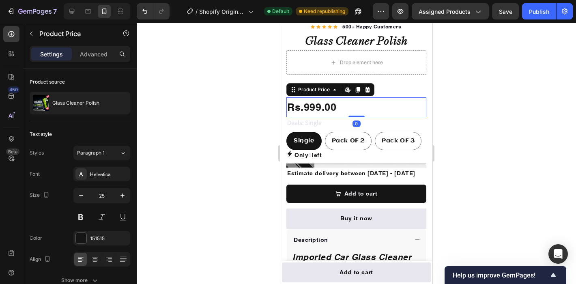
click at [499, 82] on div at bounding box center [356, 153] width 439 height 261
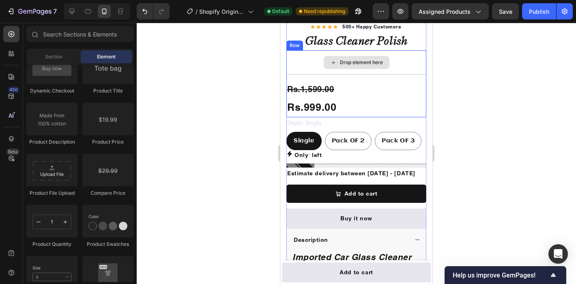
click at [385, 60] on div "Drop element here" at bounding box center [357, 62] width 66 height 13
click at [404, 60] on div "Drop element here" at bounding box center [356, 62] width 140 height 24
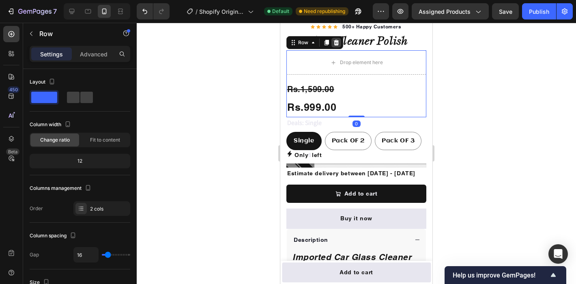
click at [335, 43] on icon at bounding box center [336, 42] width 6 height 6
click at [304, 59] on div "Drop element here" at bounding box center [356, 62] width 140 height 24
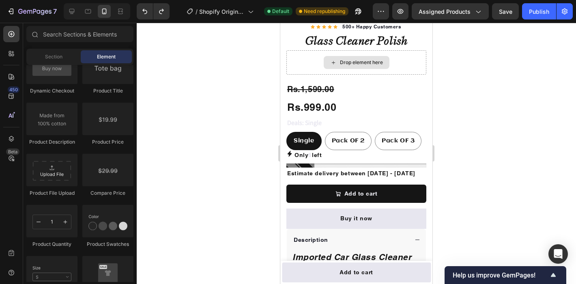
click at [349, 61] on div "Drop element here" at bounding box center [361, 62] width 43 height 6
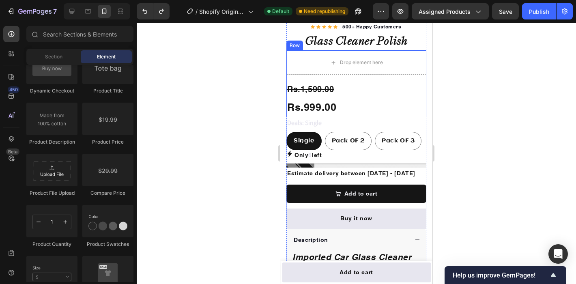
click at [472, 77] on div at bounding box center [356, 153] width 439 height 261
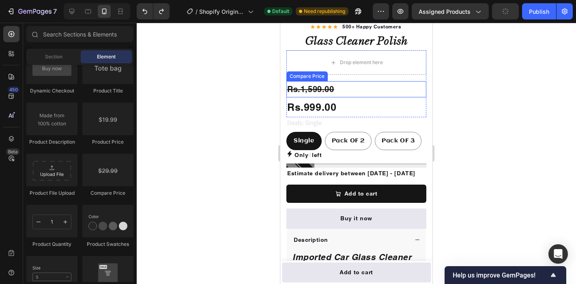
click at [373, 85] on div "Rs.1,599.00" at bounding box center [356, 89] width 140 height 16
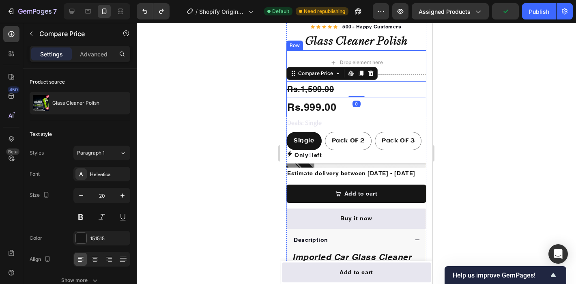
click at [505, 83] on div at bounding box center [356, 153] width 439 height 261
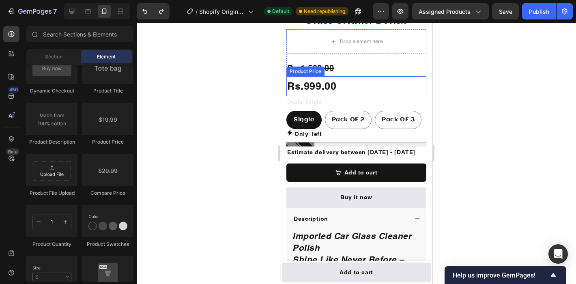
scroll to position [327, 0]
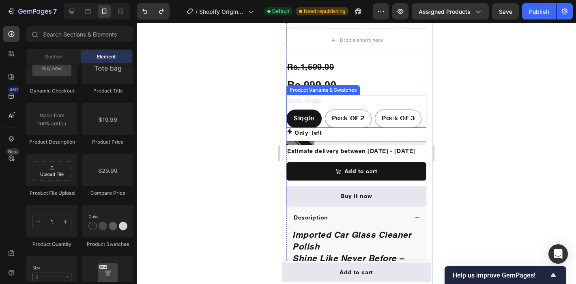
click at [307, 100] on legend "Deals: Single" at bounding box center [304, 100] width 36 height 11
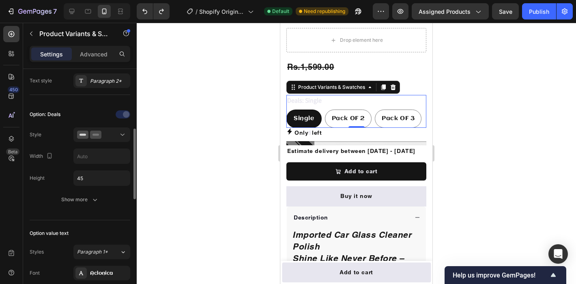
scroll to position [196, 0]
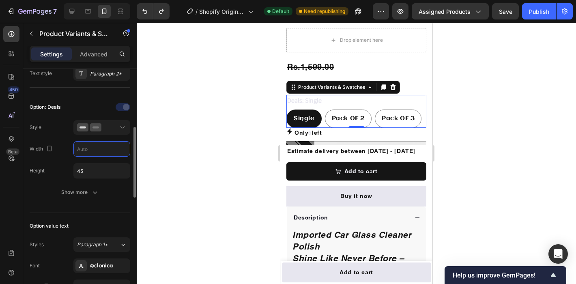
click at [89, 151] on input "text" at bounding box center [102, 149] width 56 height 15
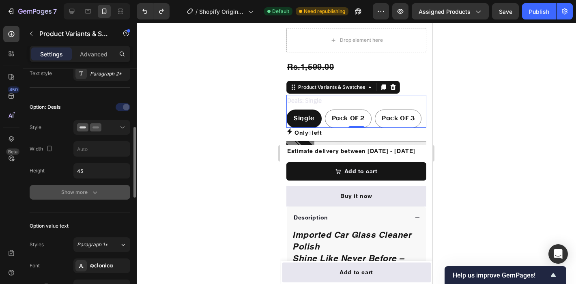
click at [88, 191] on div "Show more" at bounding box center [80, 192] width 38 height 8
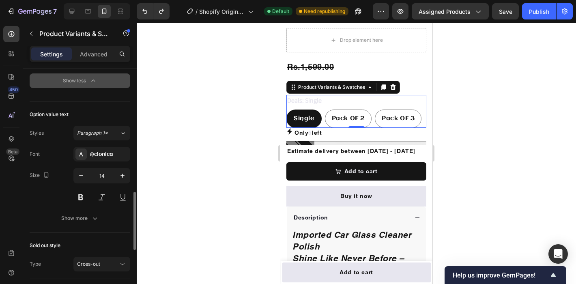
scroll to position [484, 0]
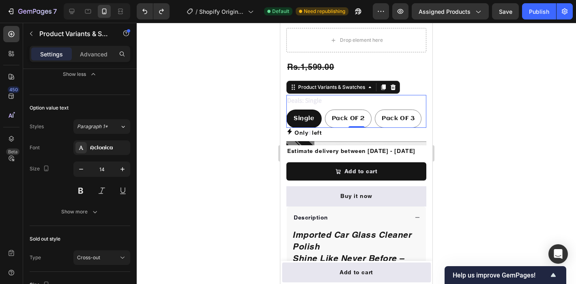
click at [508, 166] on div at bounding box center [356, 153] width 439 height 261
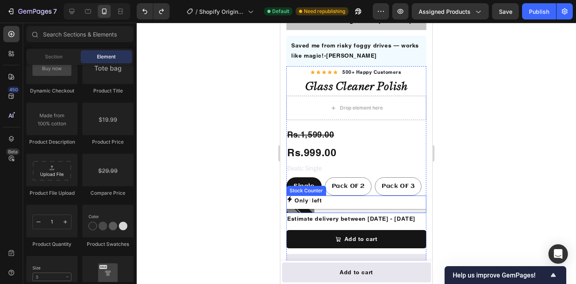
scroll to position [257, 0]
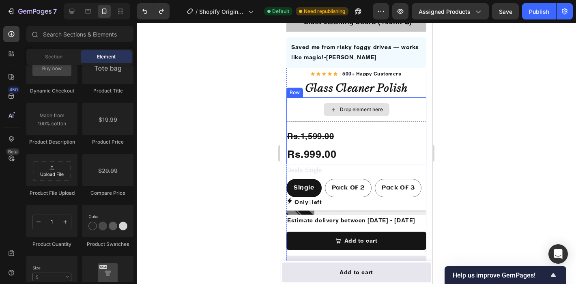
click at [405, 110] on div "Drop element here" at bounding box center [356, 109] width 140 height 24
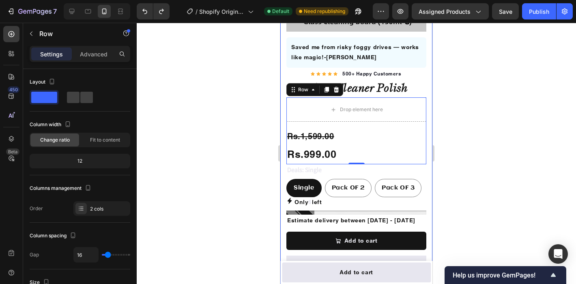
click at [447, 102] on div at bounding box center [356, 153] width 439 height 261
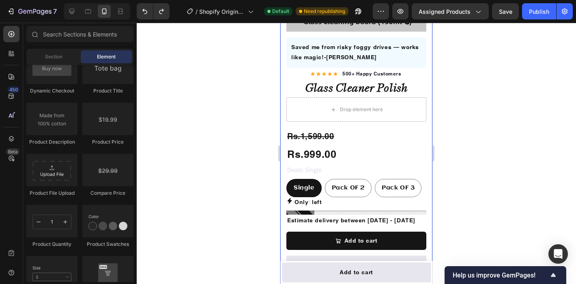
click at [484, 103] on div at bounding box center [356, 153] width 439 height 261
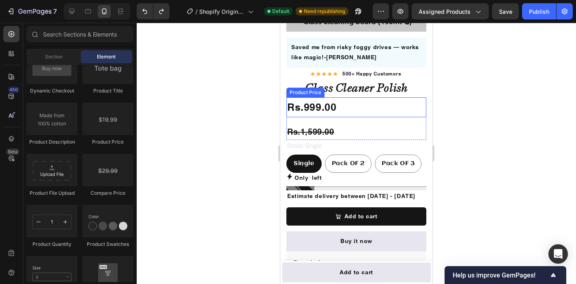
click at [317, 109] on div "Rs.999.00" at bounding box center [356, 107] width 140 height 20
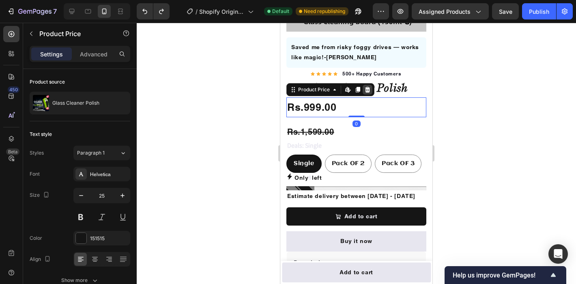
click at [368, 90] on icon at bounding box center [367, 89] width 6 height 6
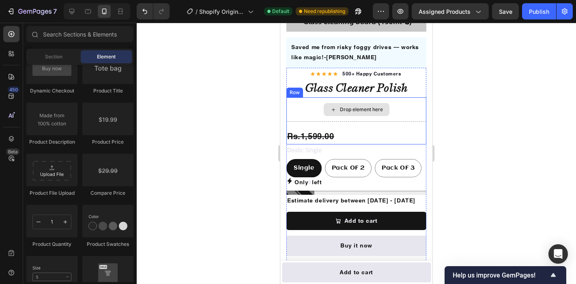
click at [312, 107] on div "Drop element here" at bounding box center [356, 109] width 140 height 24
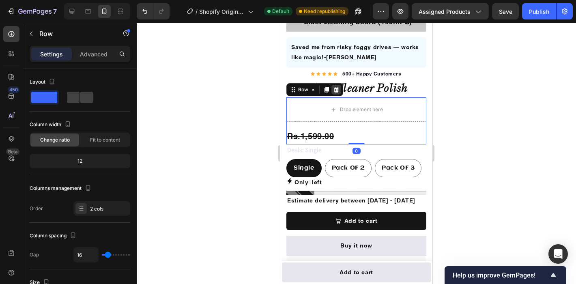
click at [335, 88] on icon at bounding box center [336, 90] width 5 height 6
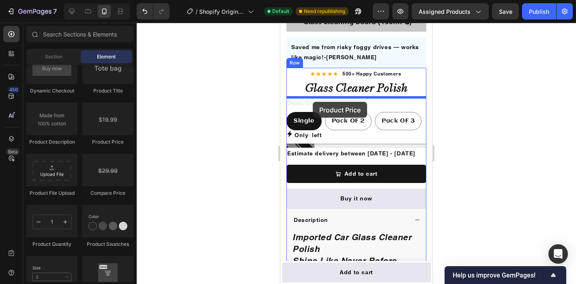
drag, startPoint x: 385, startPoint y: 145, endPoint x: 313, endPoint y: 101, distance: 85.0
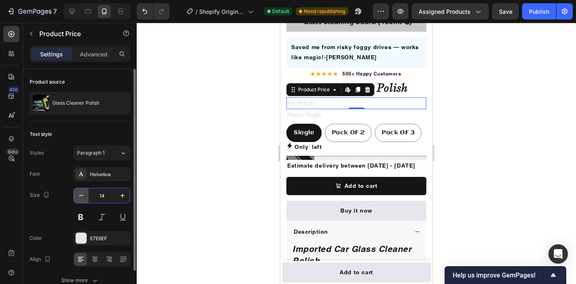
drag, startPoint x: 107, startPoint y: 195, endPoint x: 78, endPoint y: 195, distance: 28.8
click at [78, 195] on div "14" at bounding box center [102, 195] width 56 height 15
type input "1"
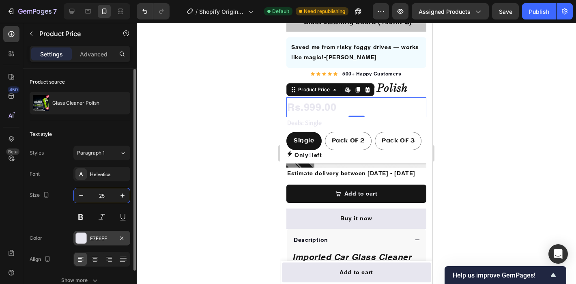
type input "25"
click at [86, 239] on div at bounding box center [81, 238] width 11 height 11
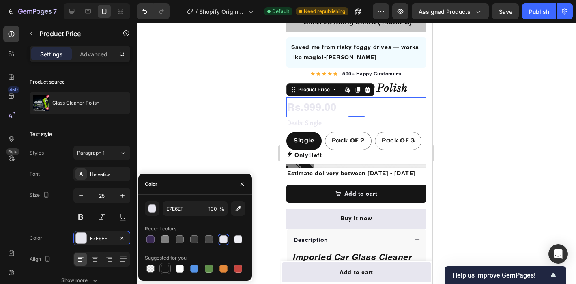
click at [169, 266] on div at bounding box center [165, 269] width 8 height 8
type input "151515"
click at [493, 174] on div at bounding box center [356, 153] width 439 height 261
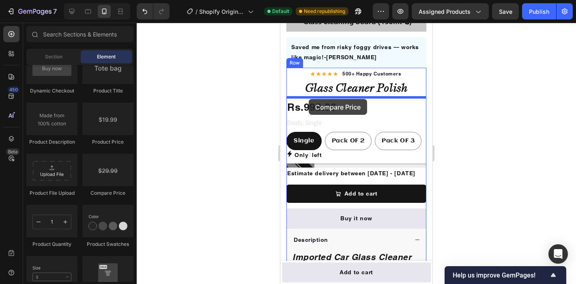
drag, startPoint x: 393, startPoint y: 202, endPoint x: 309, endPoint y: 99, distance: 133.2
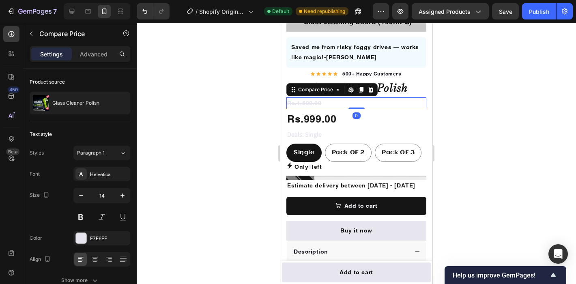
click at [308, 106] on div "Rs.1,599.00" at bounding box center [356, 103] width 140 height 12
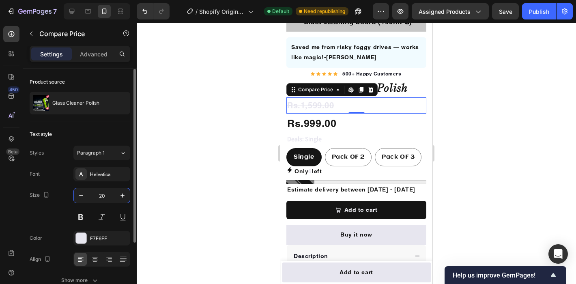
type input "2"
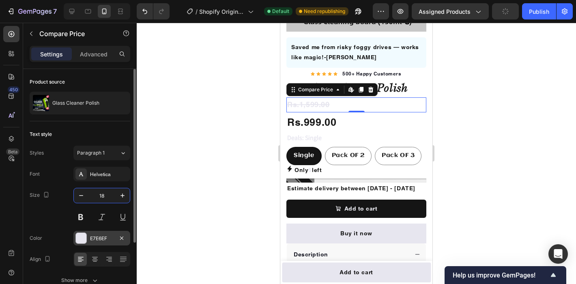
type input "18"
click at [81, 237] on div at bounding box center [81, 238] width 11 height 11
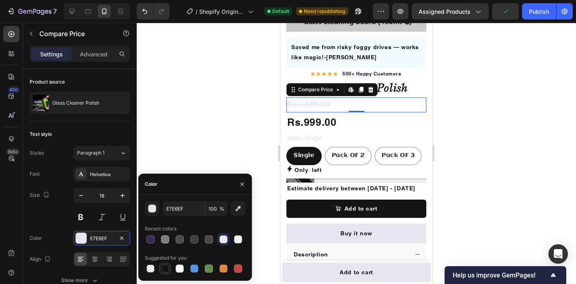
click at [164, 271] on div at bounding box center [165, 269] width 8 height 8
type input "151515"
click at [466, 174] on div at bounding box center [356, 153] width 439 height 261
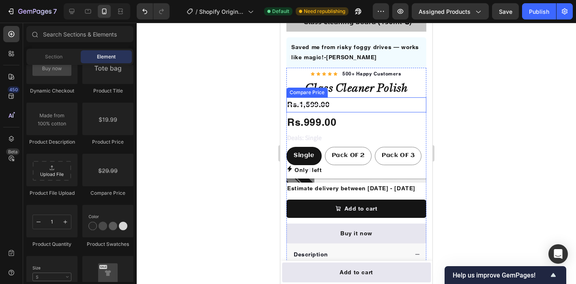
click at [323, 104] on div "Rs.1,599.00" at bounding box center [356, 104] width 140 height 15
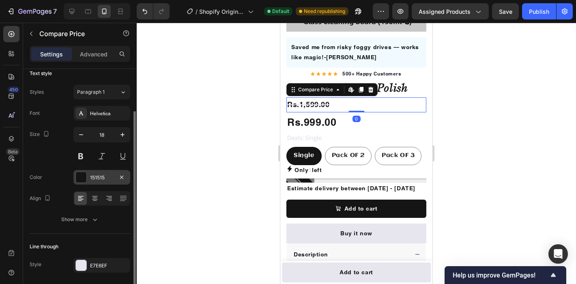
scroll to position [87, 0]
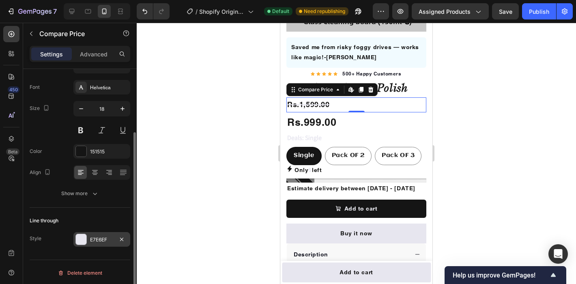
click at [78, 235] on div at bounding box center [81, 239] width 11 height 11
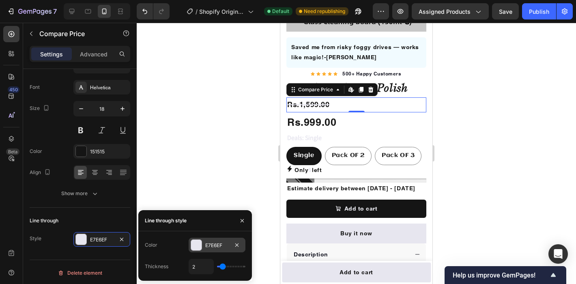
click at [196, 245] on div at bounding box center [196, 245] width 11 height 11
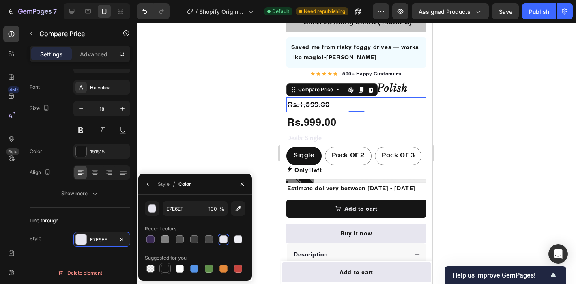
click at [164, 268] on div at bounding box center [165, 269] width 8 height 8
type input "151515"
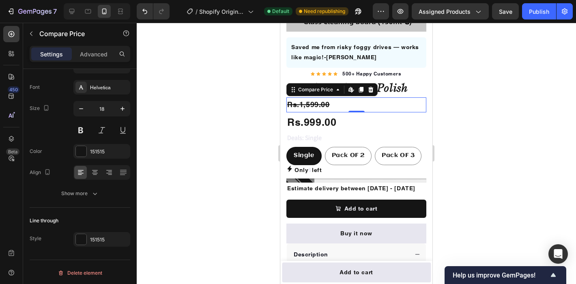
click at [530, 162] on div at bounding box center [356, 153] width 439 height 261
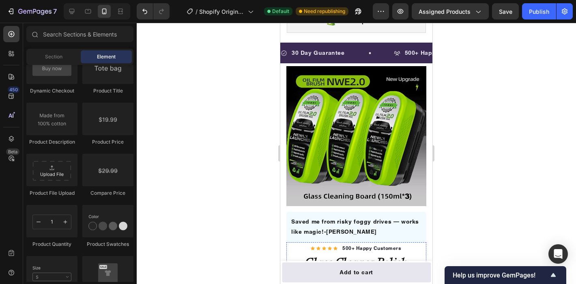
scroll to position [88, 0]
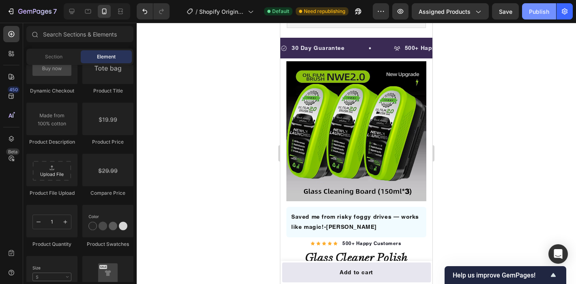
click at [537, 14] on div "Publish" at bounding box center [539, 11] width 20 height 9
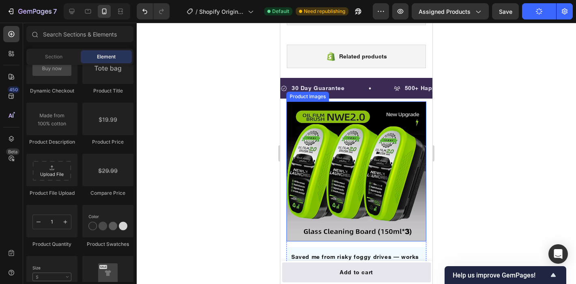
scroll to position [0, 0]
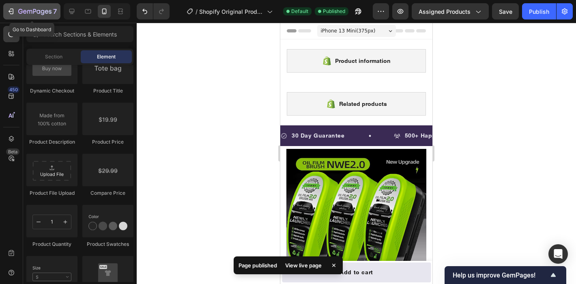
click at [10, 14] on icon "button" at bounding box center [11, 11] width 8 height 8
